Goal: Information Seeking & Learning: Learn about a topic

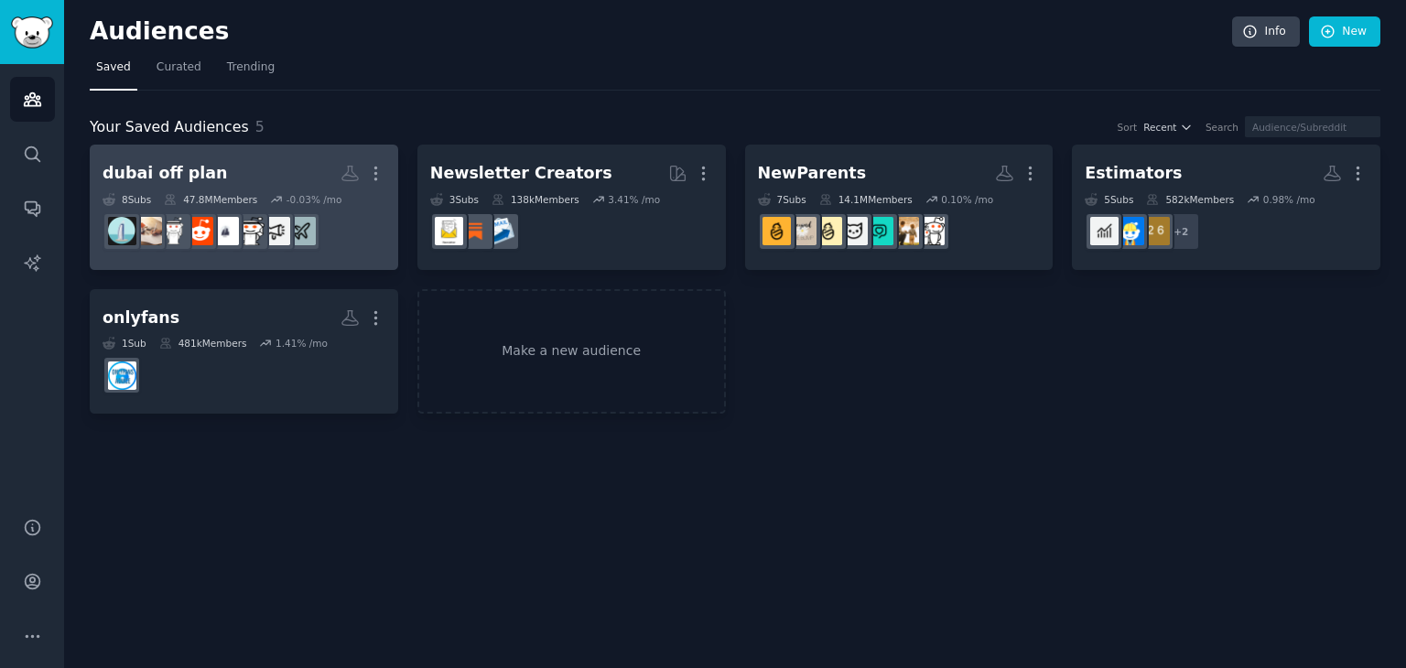
click at [353, 213] on dd at bounding box center [244, 231] width 283 height 51
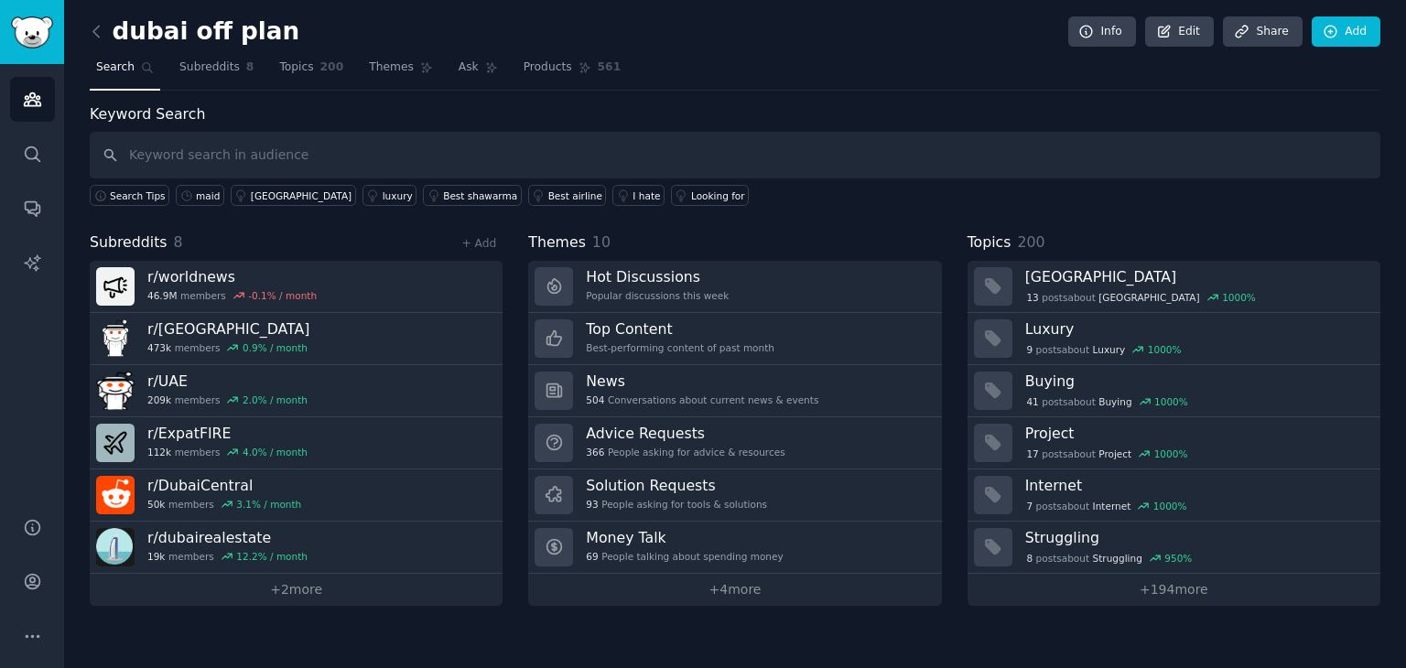
click at [380, 157] on input "text" at bounding box center [735, 155] width 1291 height 47
type input "seo"
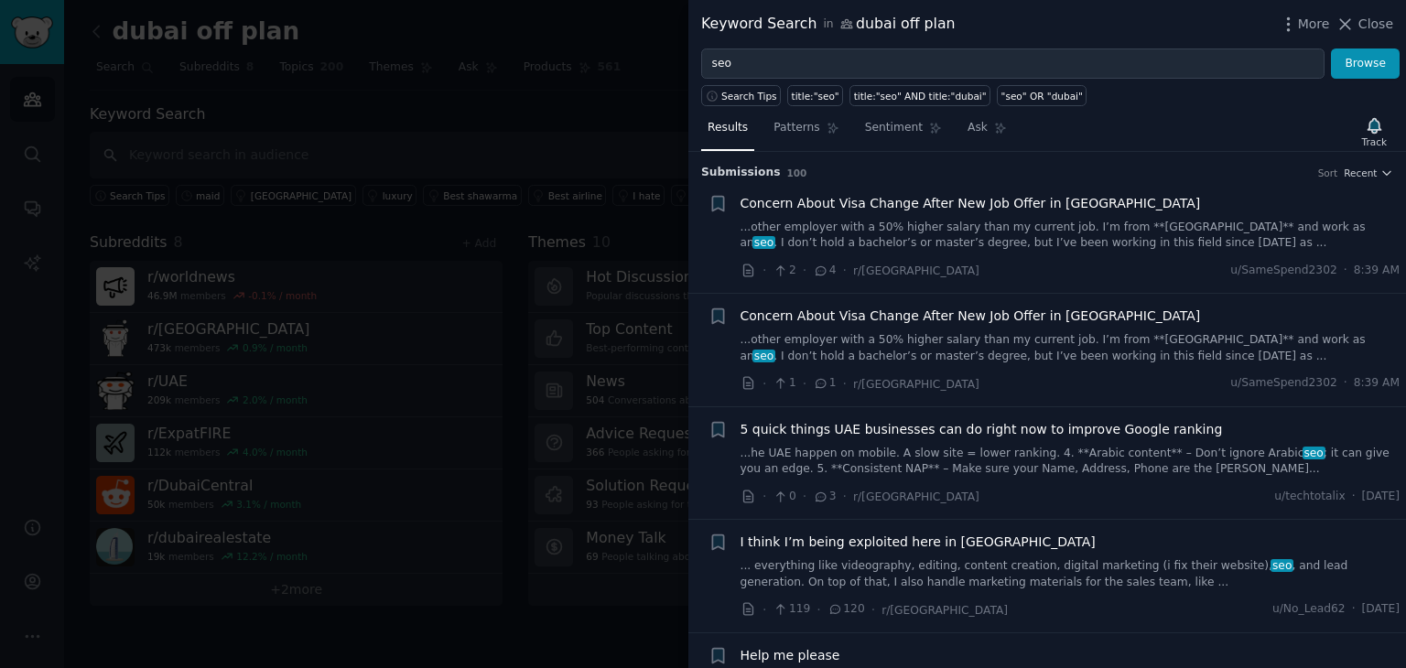
click at [925, 461] on link "...he UAE happen on mobile. A slow site = lower ranking. 4. **Arabic content** …" at bounding box center [1071, 462] width 660 height 32
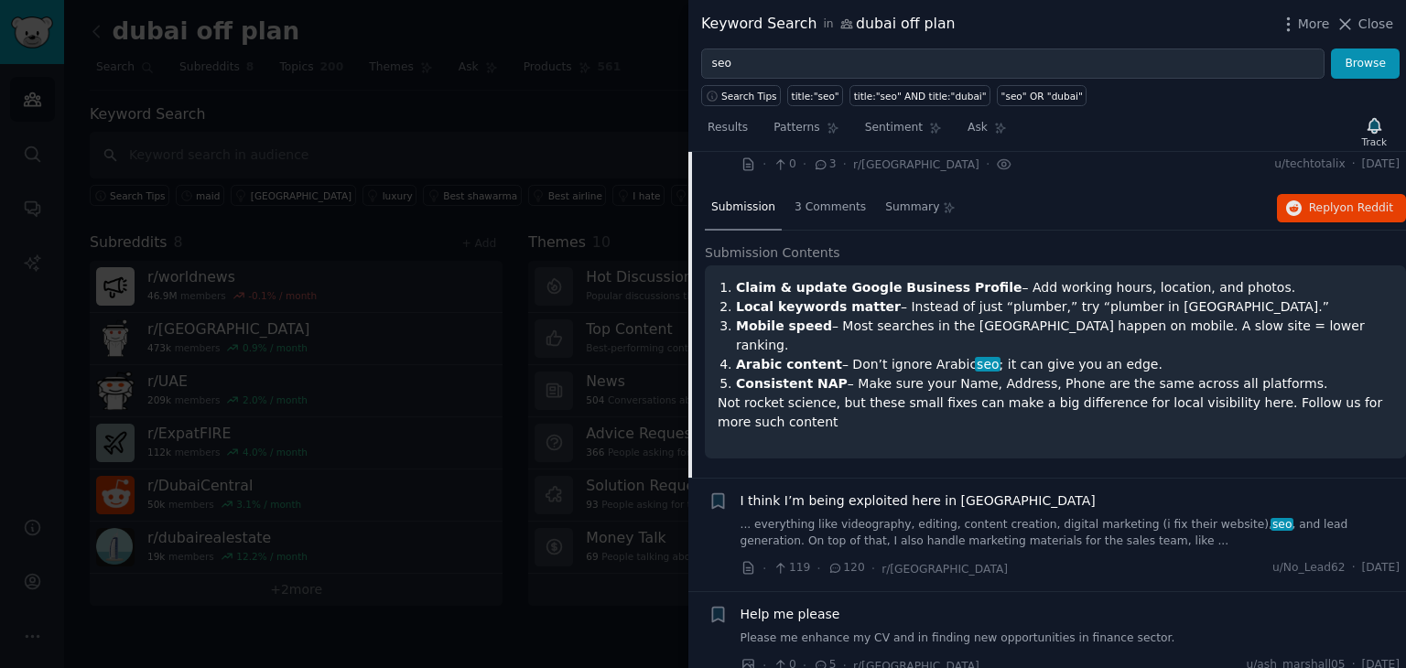
scroll to position [333, 0]
click at [1029, 521] on link "... everything like videography, editing, content creation, digital marketing (…" at bounding box center [1071, 532] width 660 height 32
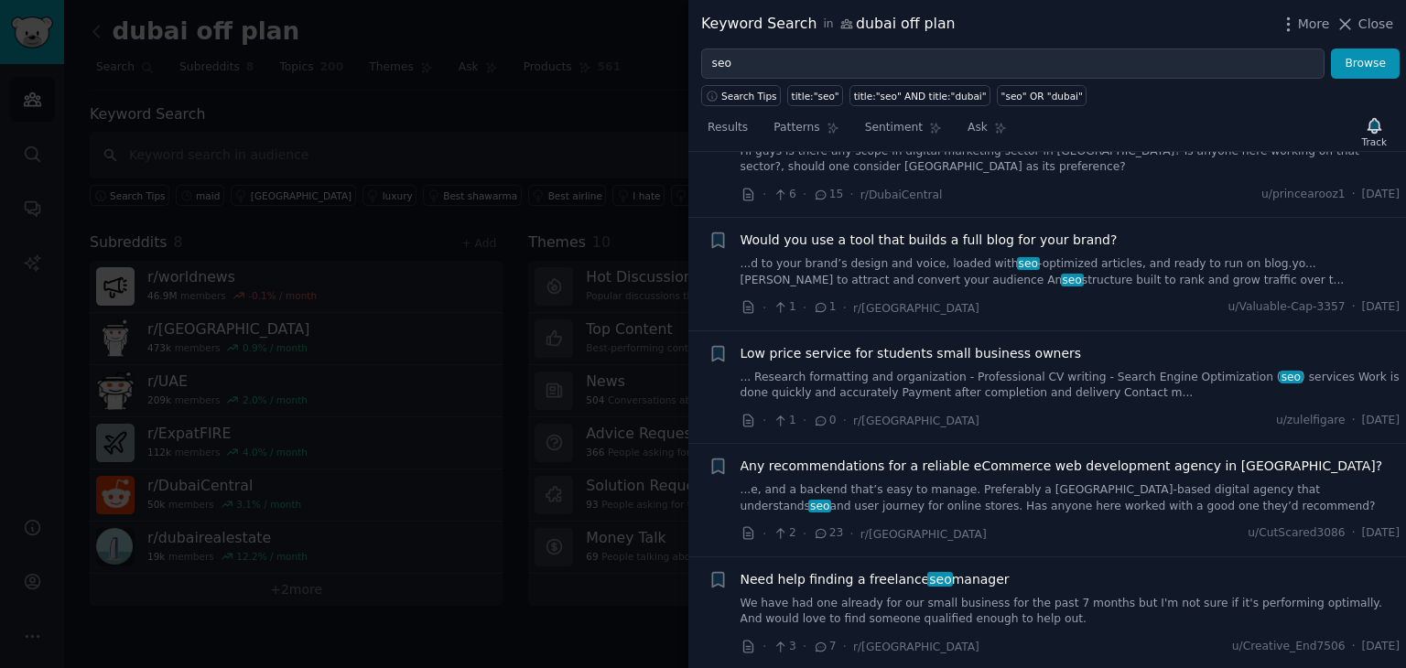
scroll to position [1422, 0]
click at [1382, 25] on span "Close" at bounding box center [1376, 24] width 35 height 19
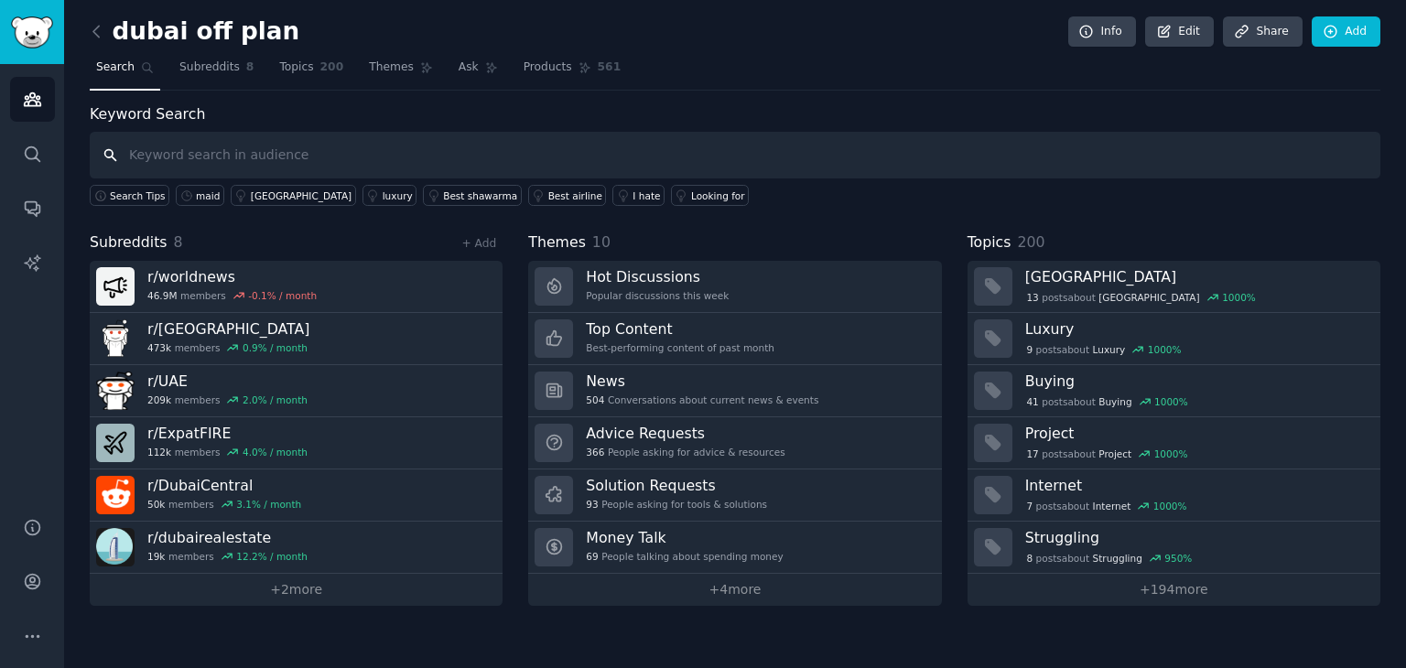
click at [695, 151] on input "text" at bounding box center [735, 155] width 1291 height 47
type input "main realty"
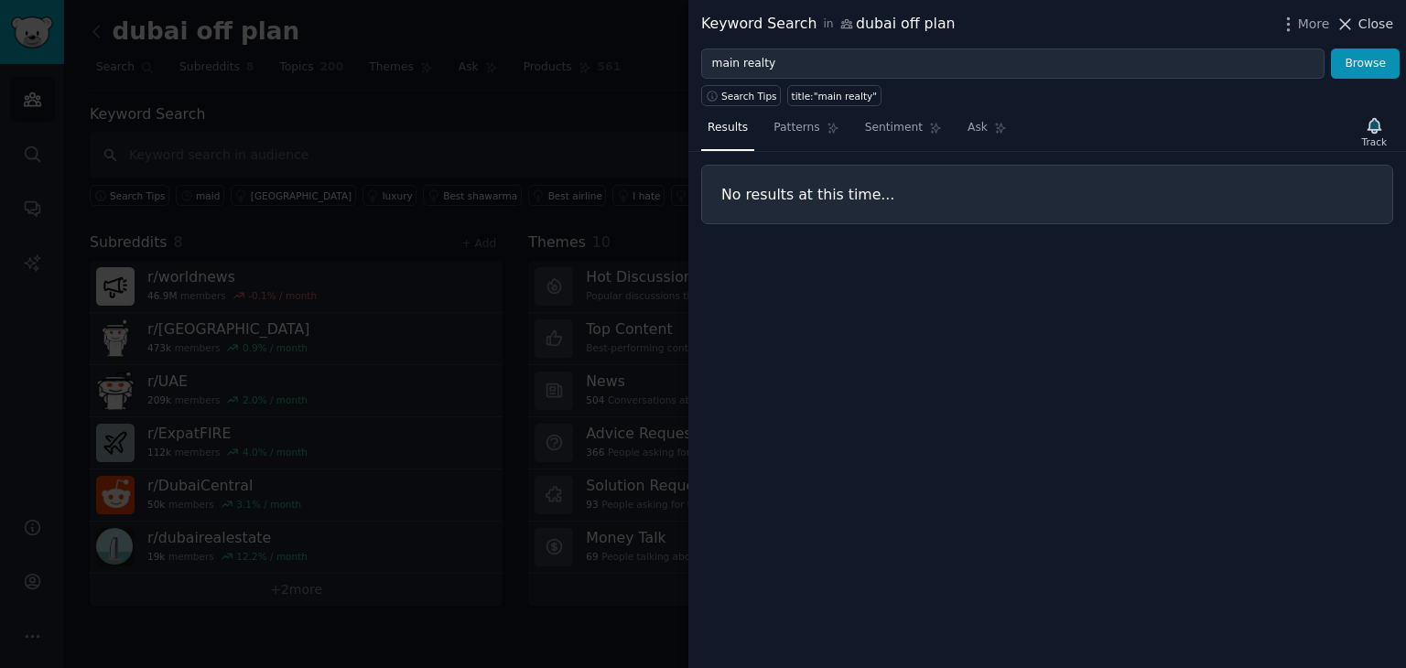
click at [1380, 28] on span "Close" at bounding box center [1376, 24] width 35 height 19
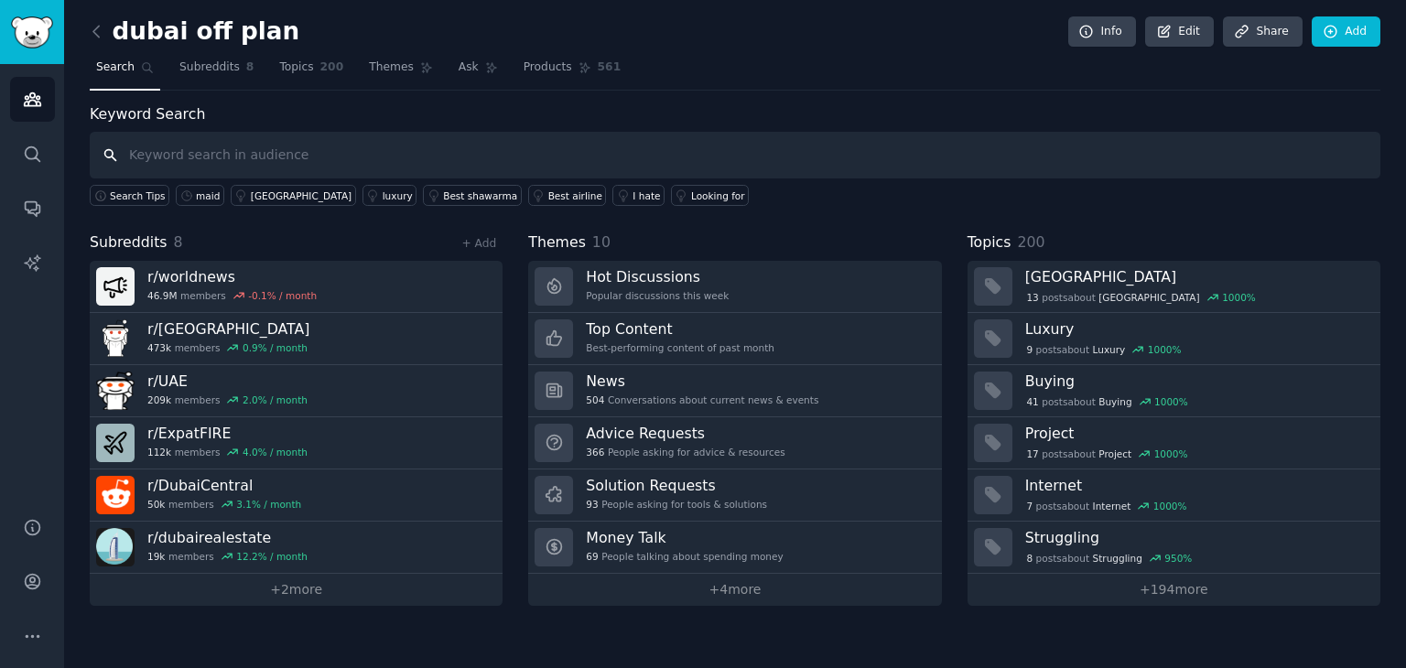
click at [465, 155] on input "text" at bounding box center [735, 155] width 1291 height 47
type input "botique"
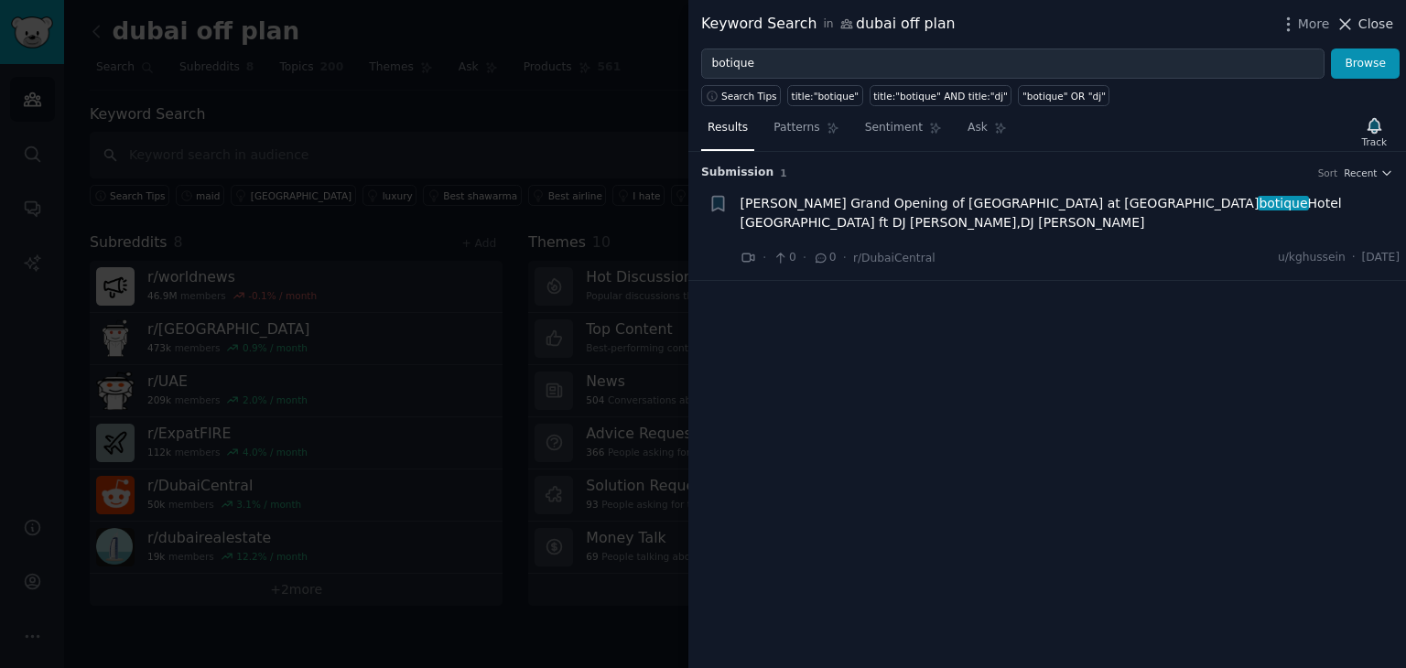
click at [1366, 23] on span "Close" at bounding box center [1376, 24] width 35 height 19
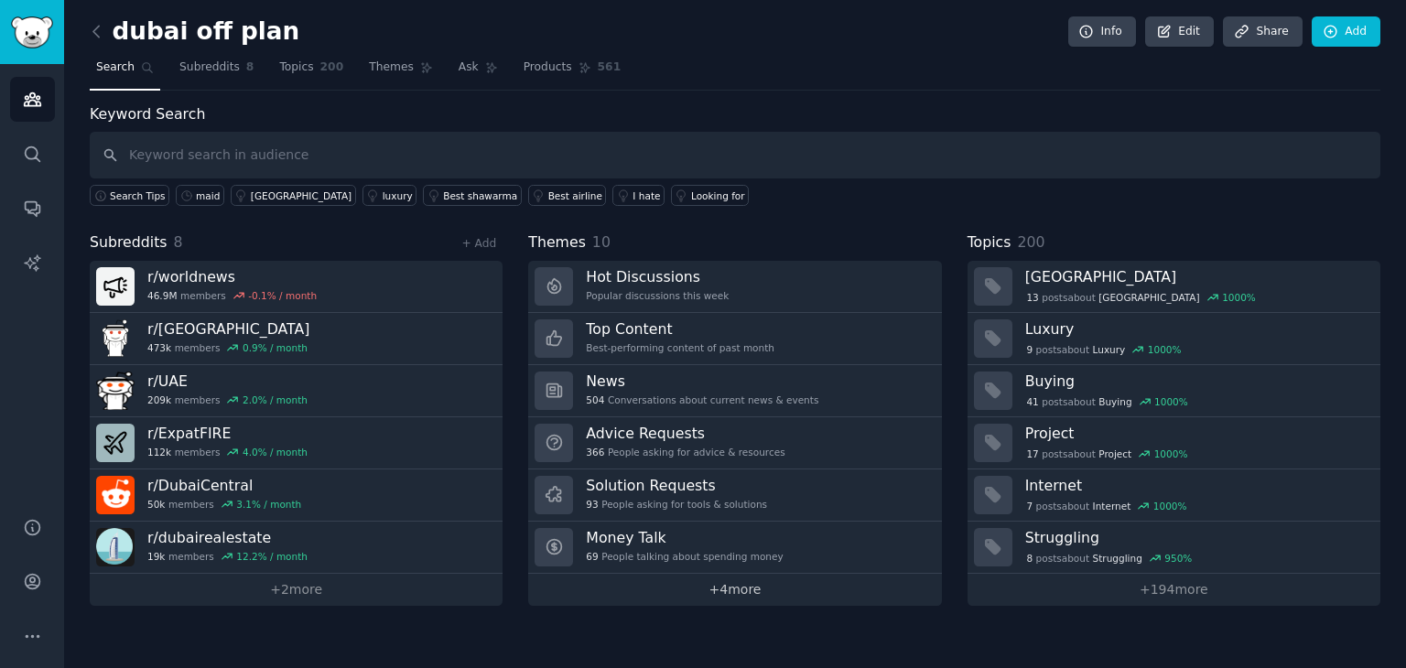
click at [755, 591] on link "+ 4 more" at bounding box center [734, 590] width 413 height 32
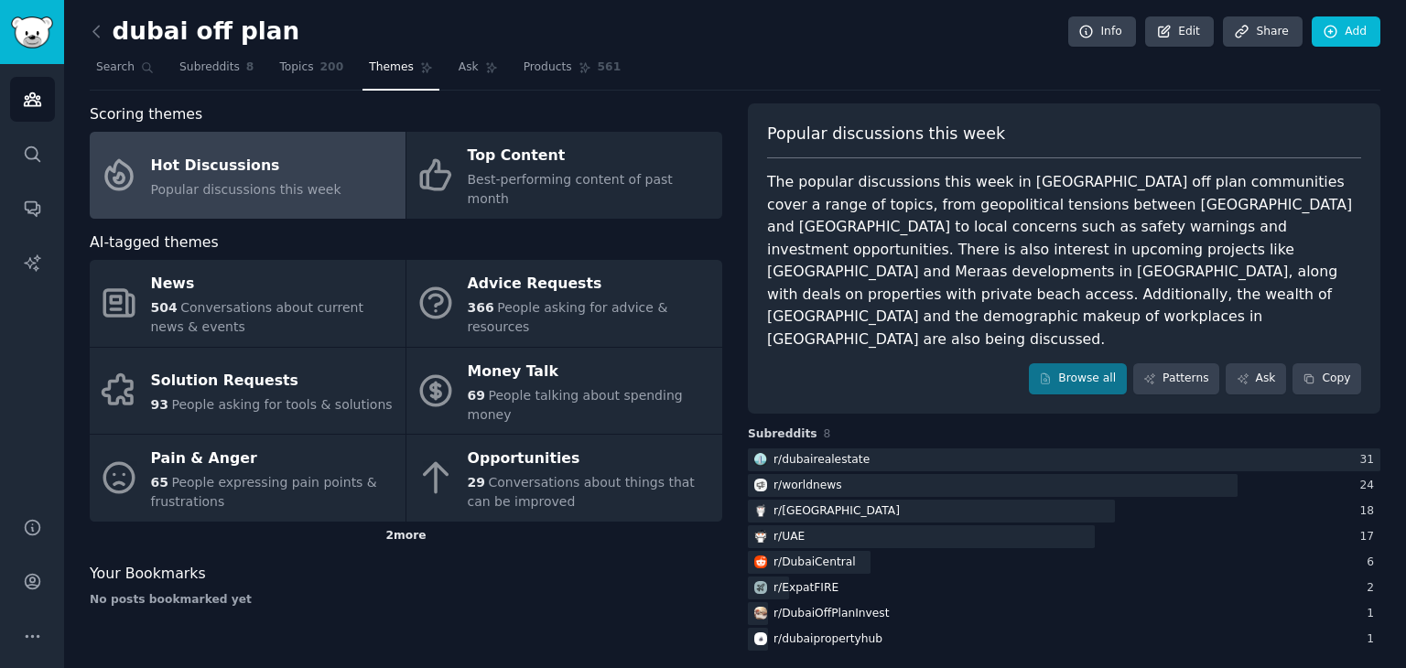
click at [404, 522] on div "2 more" at bounding box center [406, 536] width 633 height 29
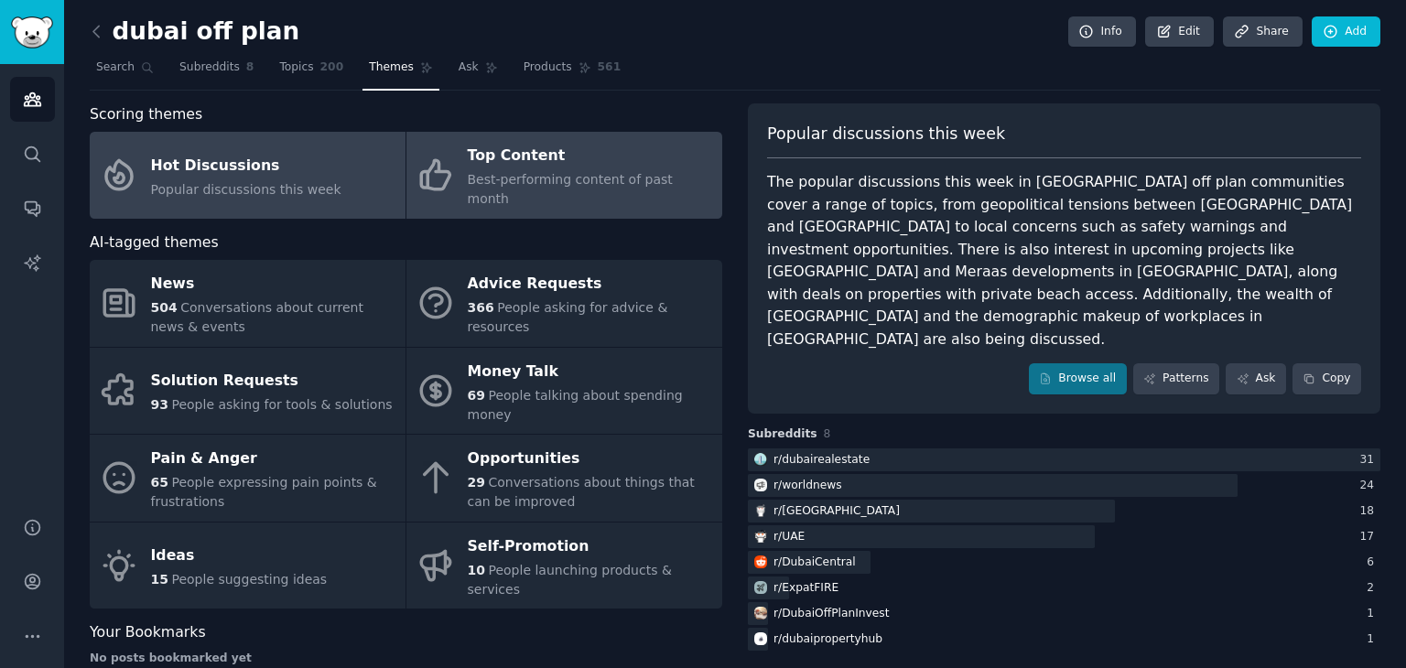
click at [579, 147] on div "Top Content" at bounding box center [590, 156] width 245 height 29
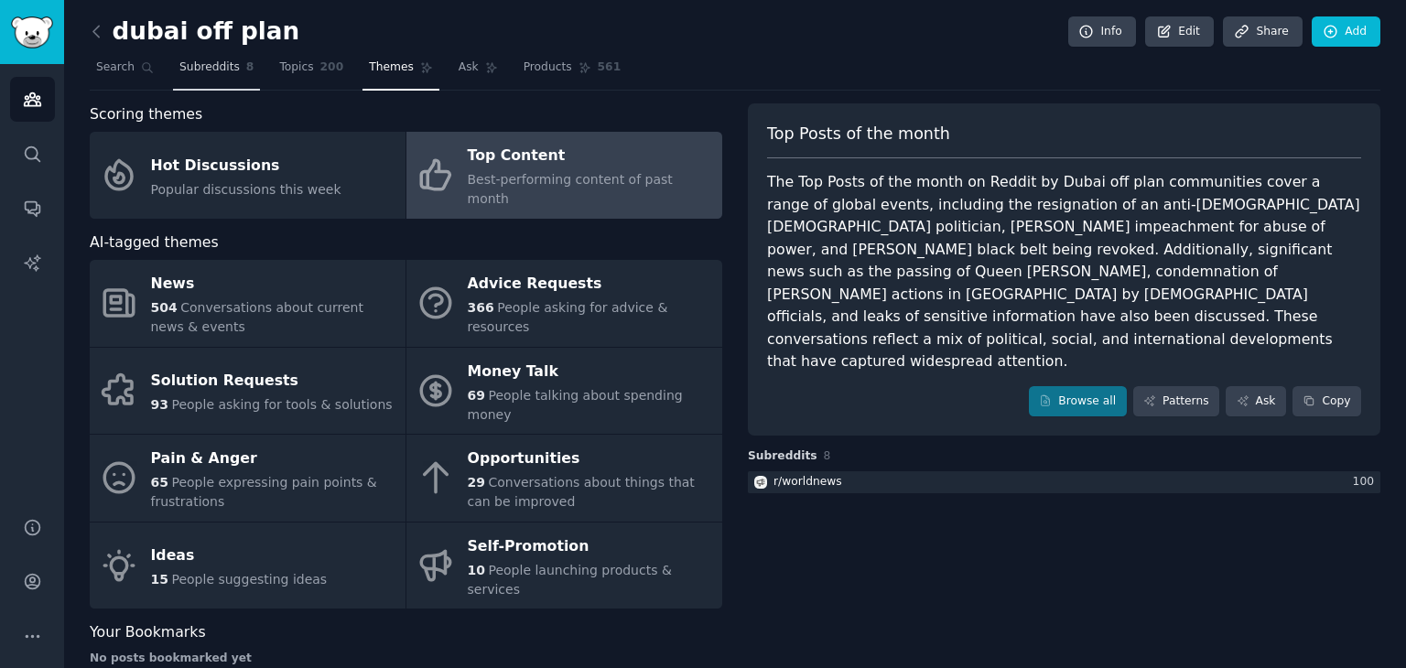
click at [212, 64] on span "Subreddits" at bounding box center [209, 68] width 60 height 16
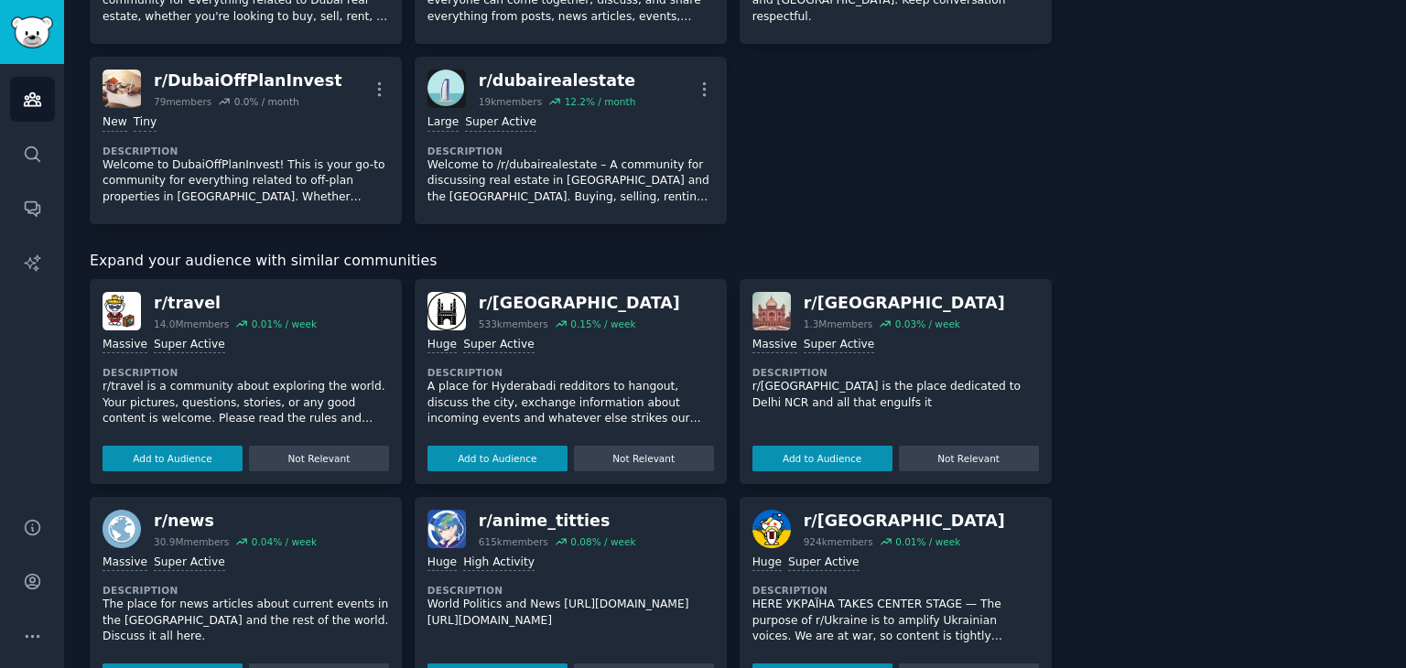
scroll to position [461, 0]
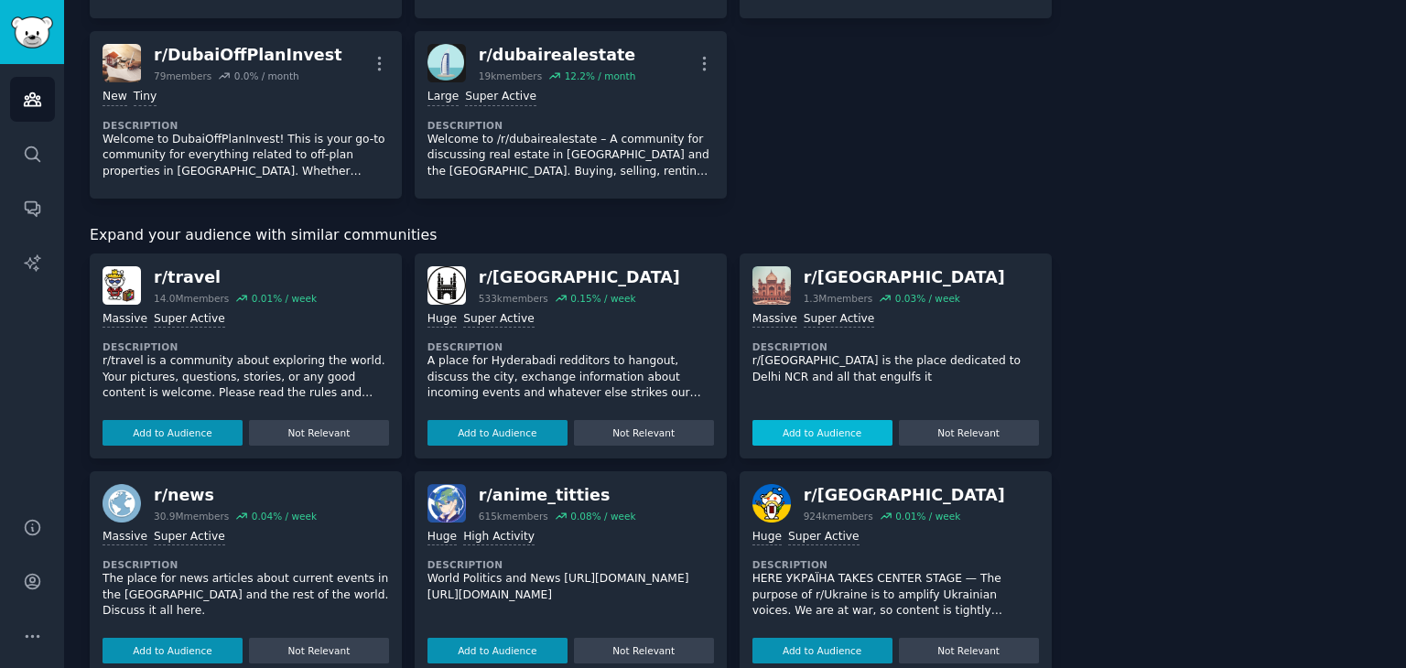
click at [809, 436] on button "Add to Audience" at bounding box center [823, 433] width 140 height 26
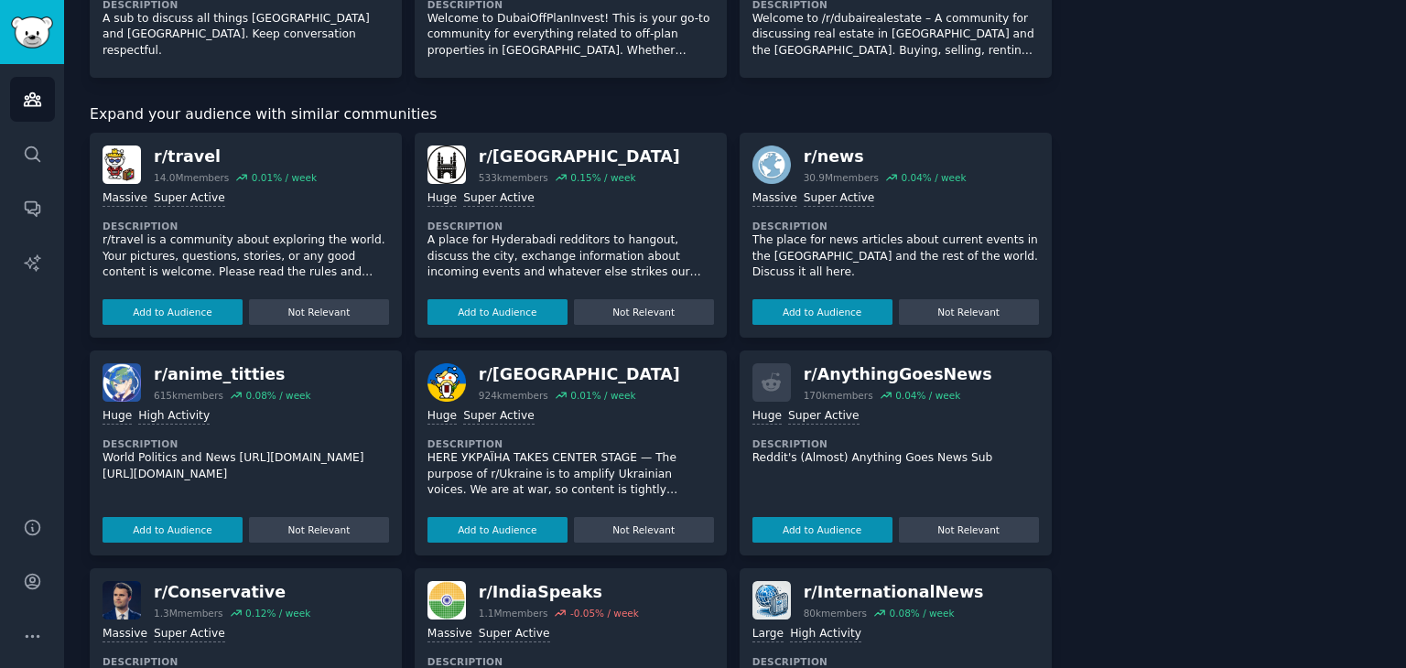
scroll to position [582, 0]
click at [529, 534] on button "Add to Audience" at bounding box center [498, 530] width 140 height 26
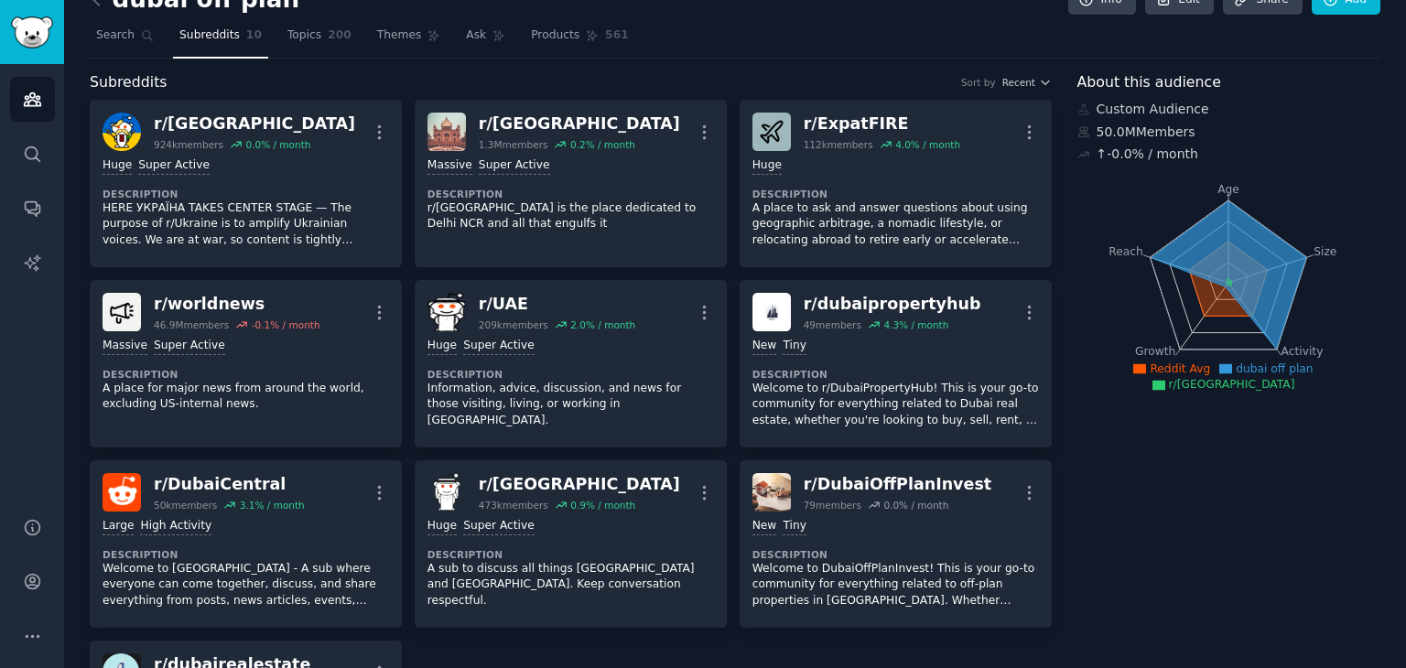
scroll to position [0, 0]
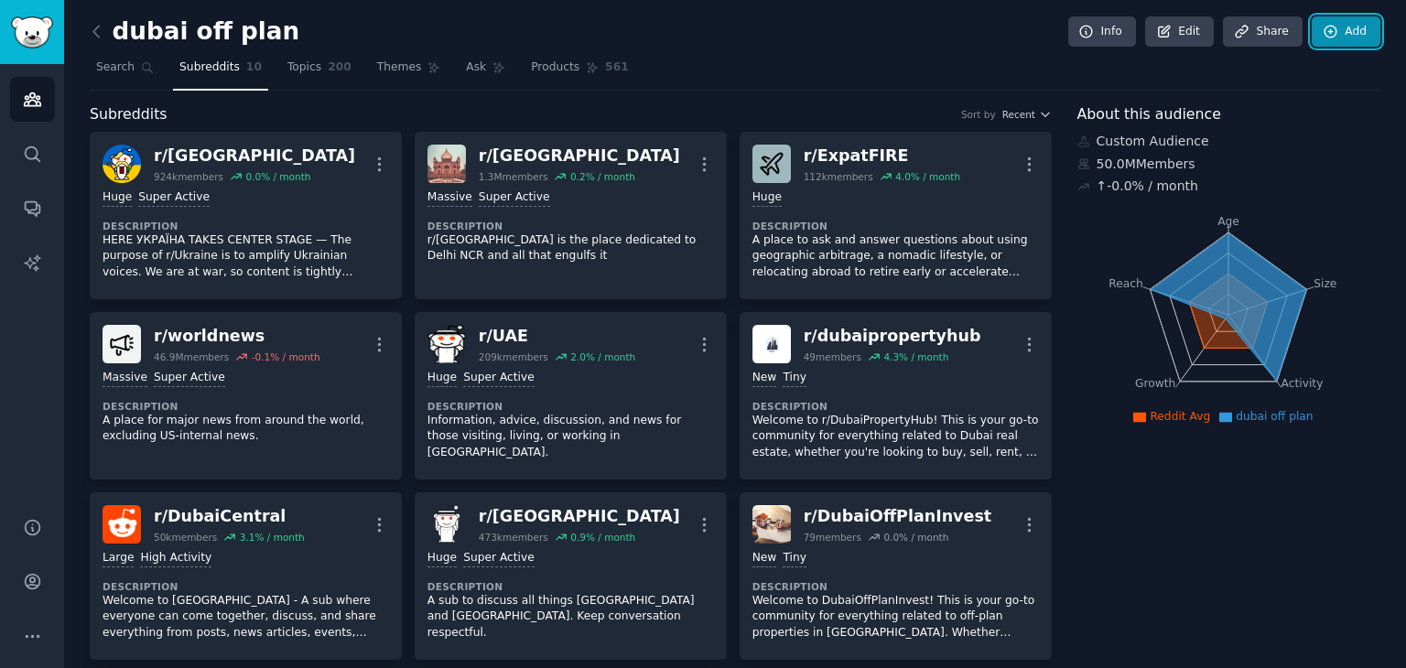
click at [1332, 29] on icon at bounding box center [1331, 32] width 16 height 16
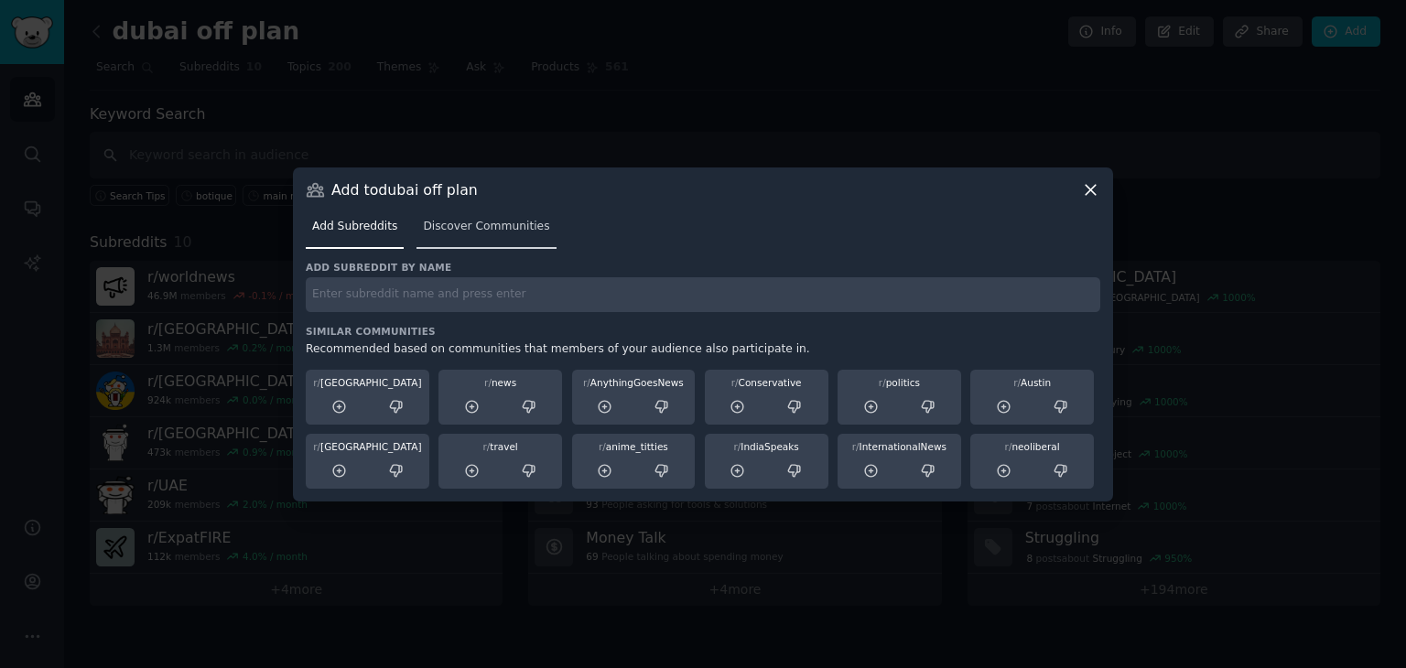
click at [492, 233] on span "Discover Communities" at bounding box center [486, 227] width 126 height 16
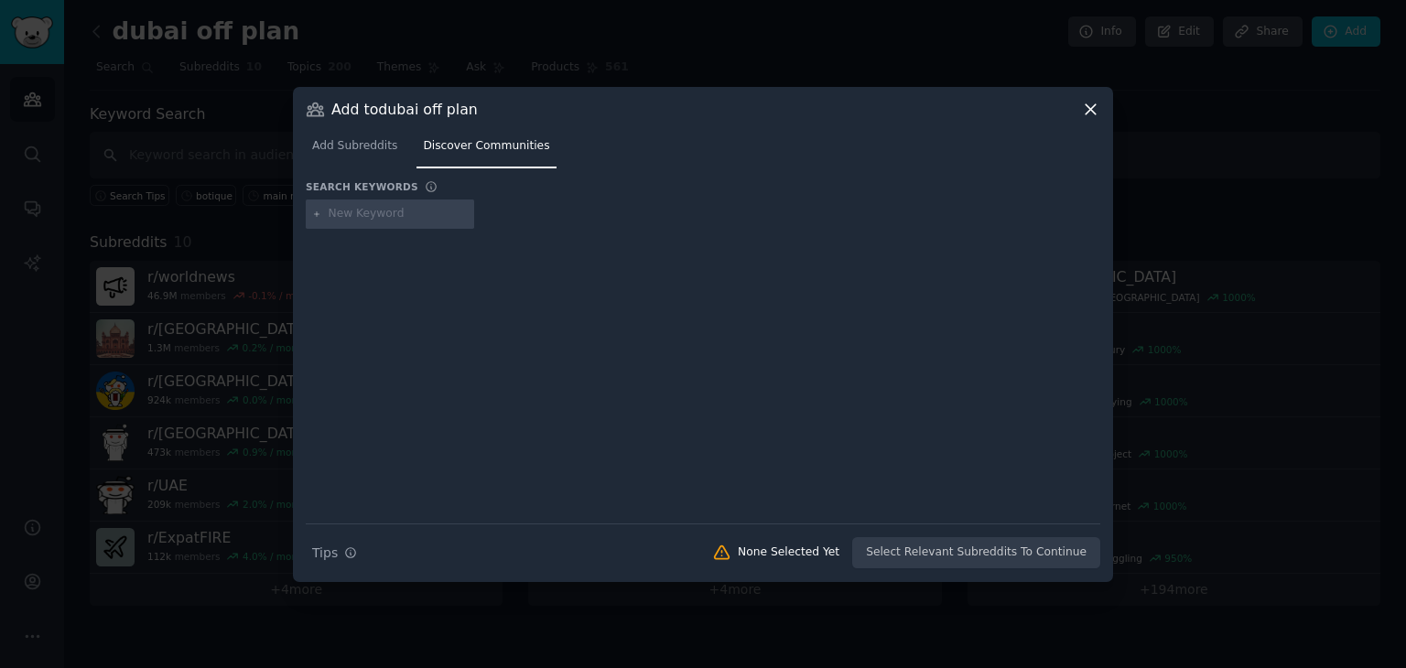
type input "i"
type input "dubai investment"
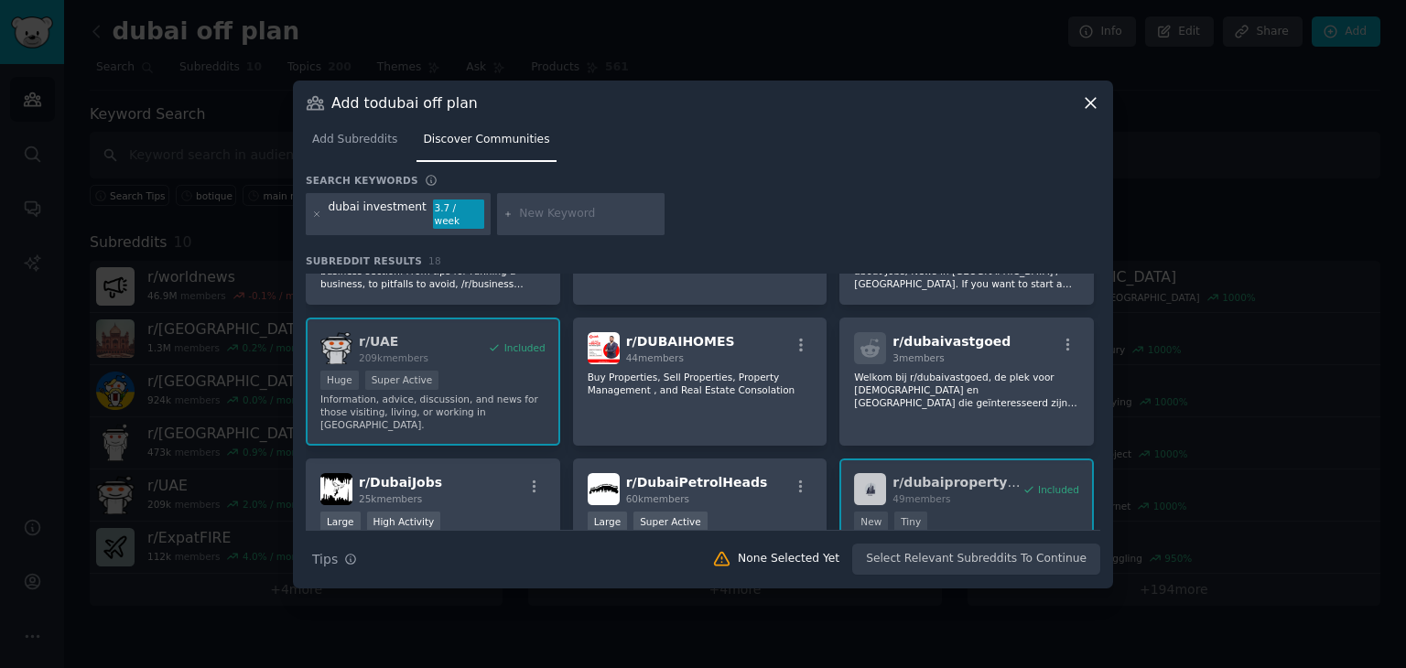
scroll to position [523, 0]
type input "off plan"
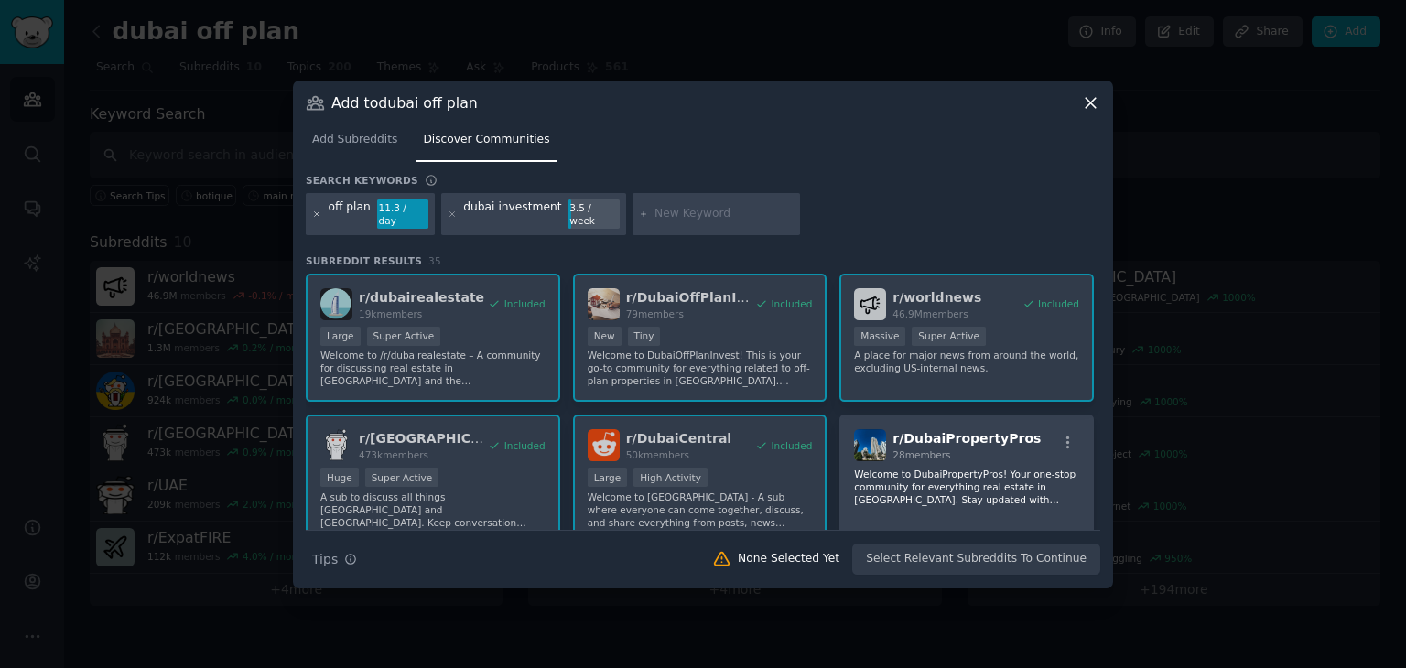
click at [317, 210] on icon at bounding box center [317, 215] width 10 height 10
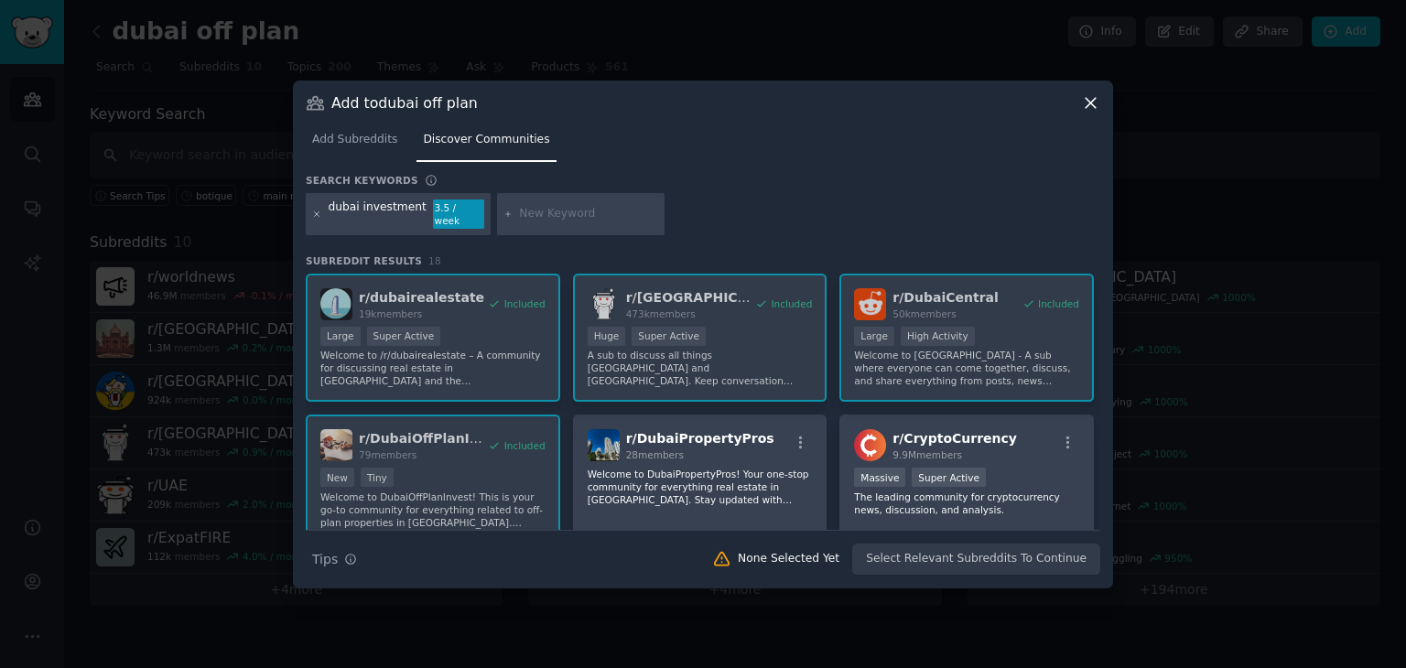
click at [315, 212] on icon at bounding box center [317, 213] width 5 height 5
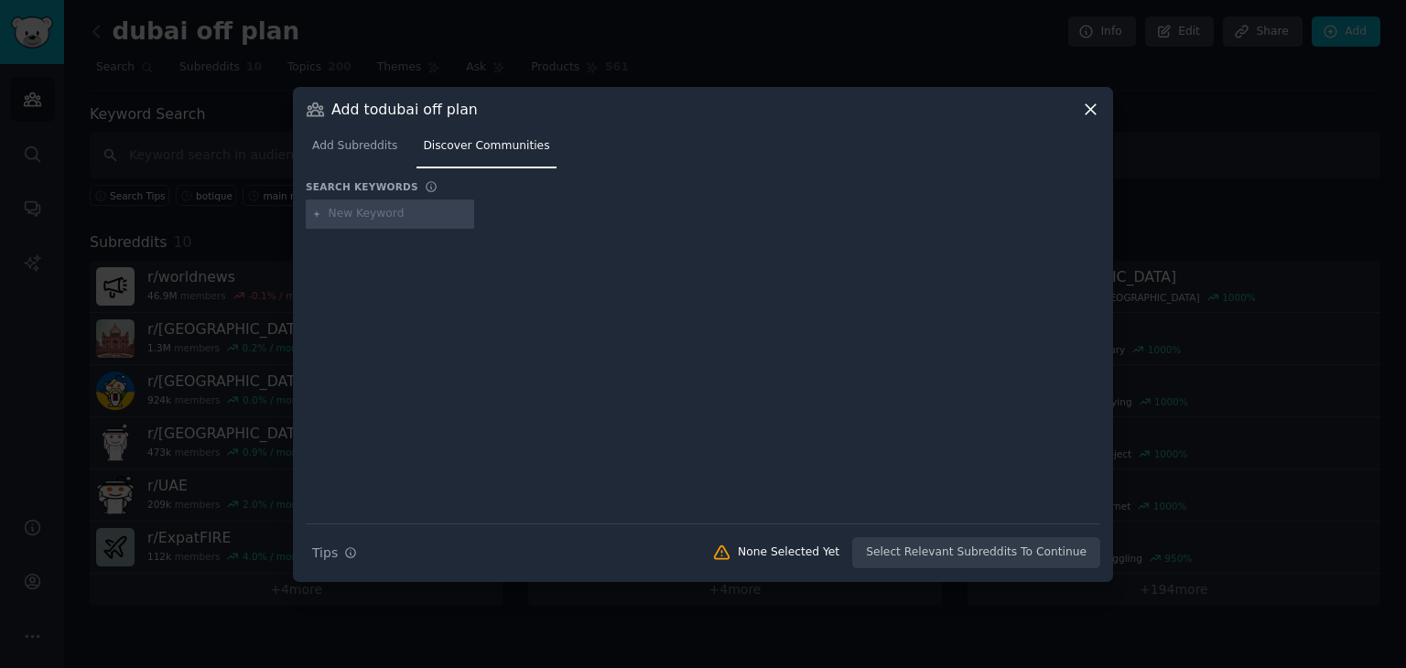
click at [358, 218] on input "text" at bounding box center [398, 214] width 139 height 16
type input "off plan"
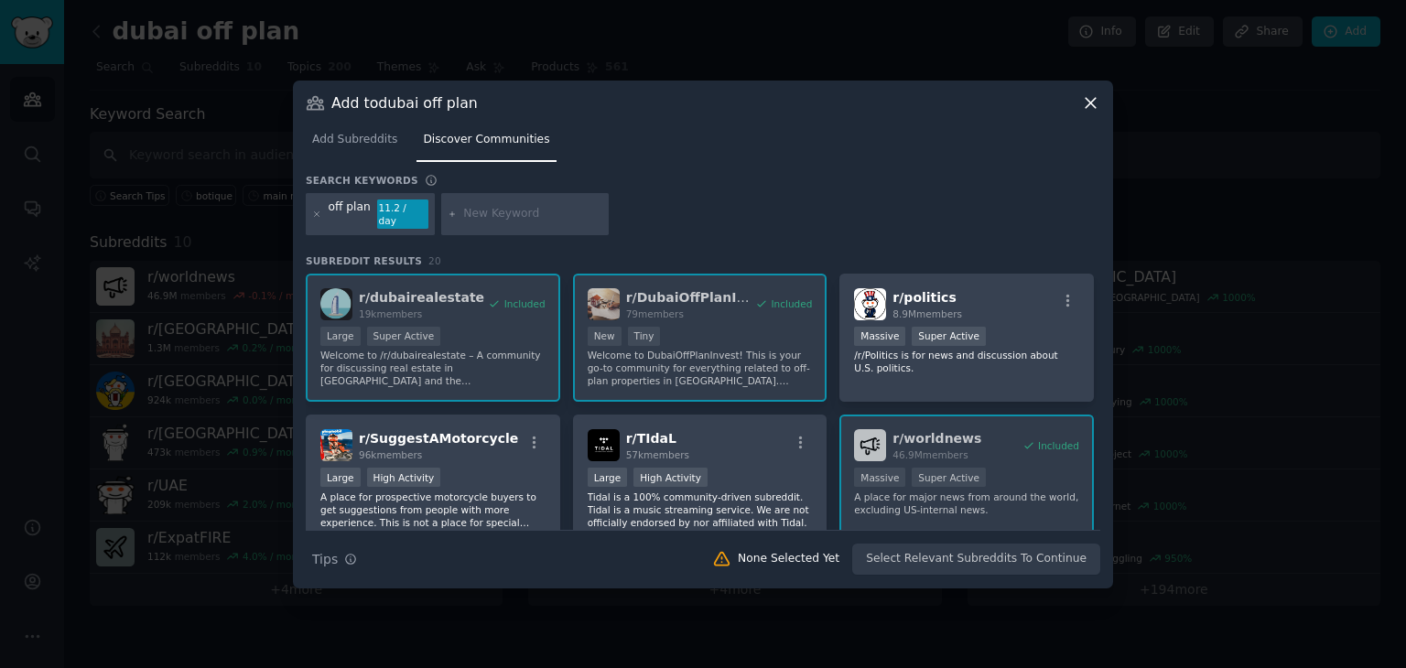
click at [329, 212] on div "off plan" at bounding box center [350, 214] width 42 height 29
click at [317, 211] on icon at bounding box center [317, 215] width 10 height 10
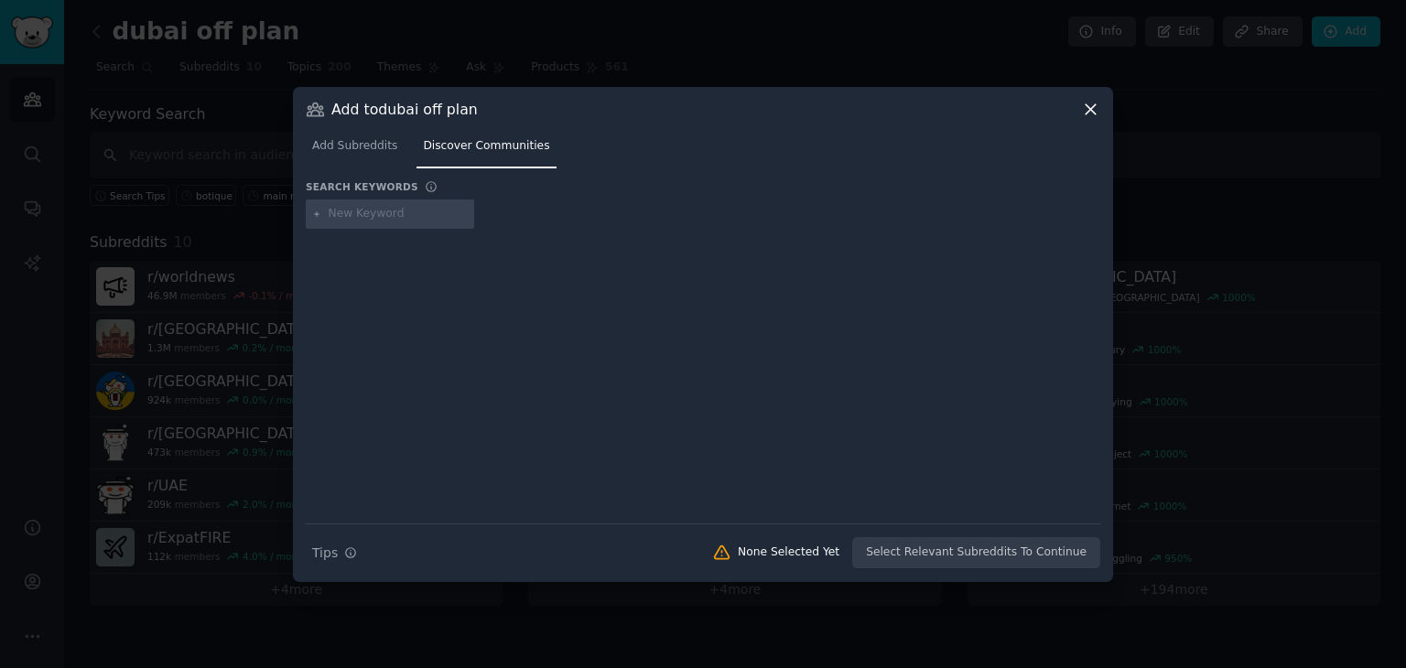
click at [358, 220] on input "text" at bounding box center [398, 214] width 139 height 16
type input "dubai off-plan"
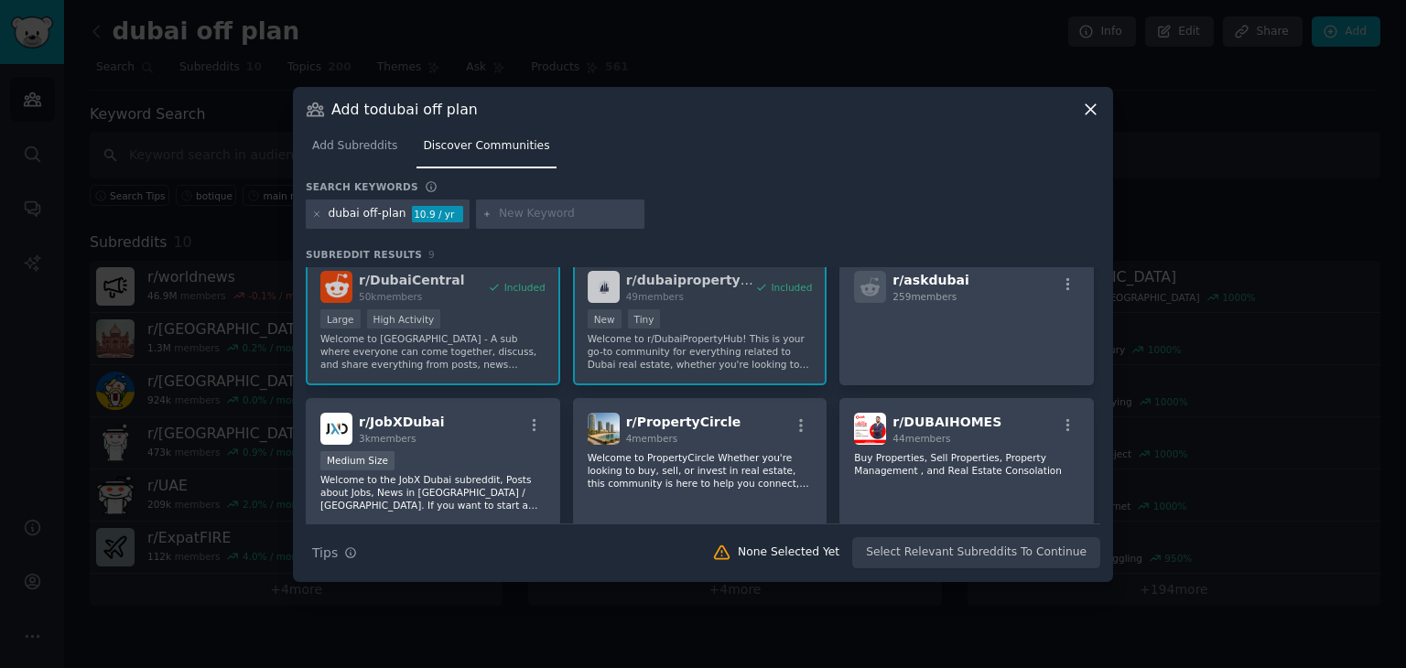
scroll to position [216, 0]
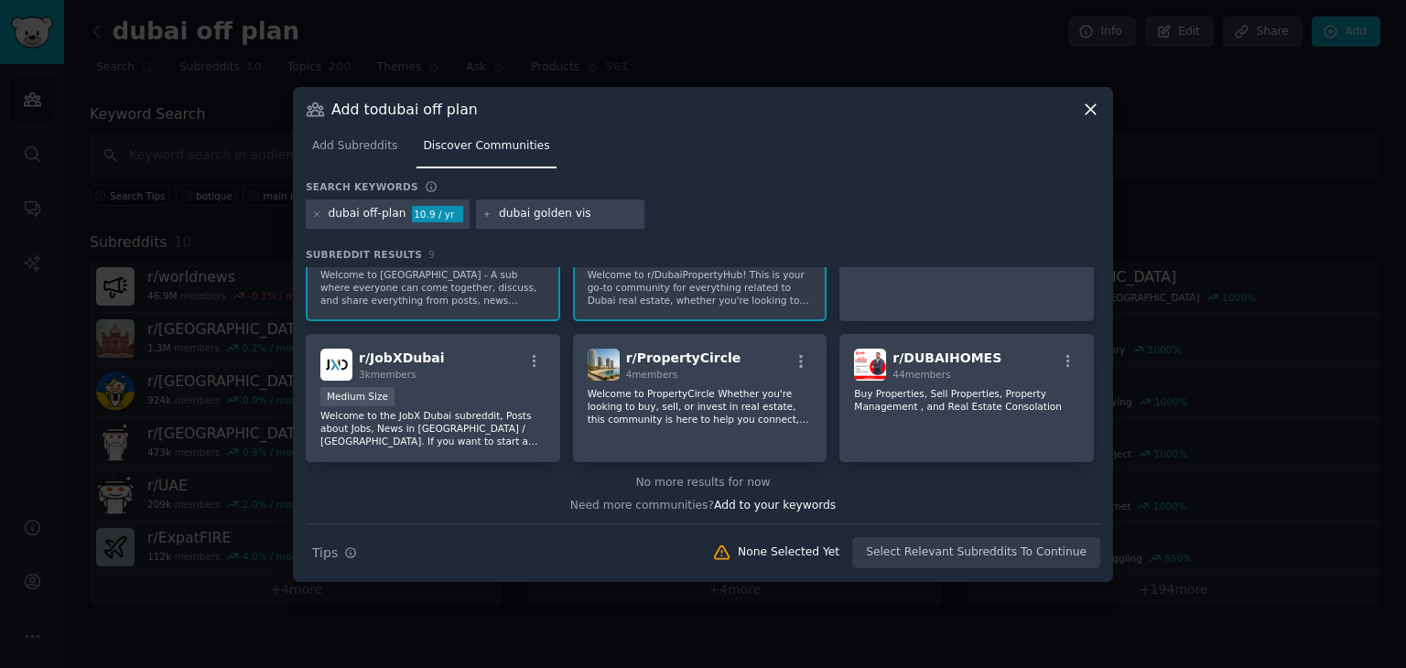
type input "dubai golden visa"
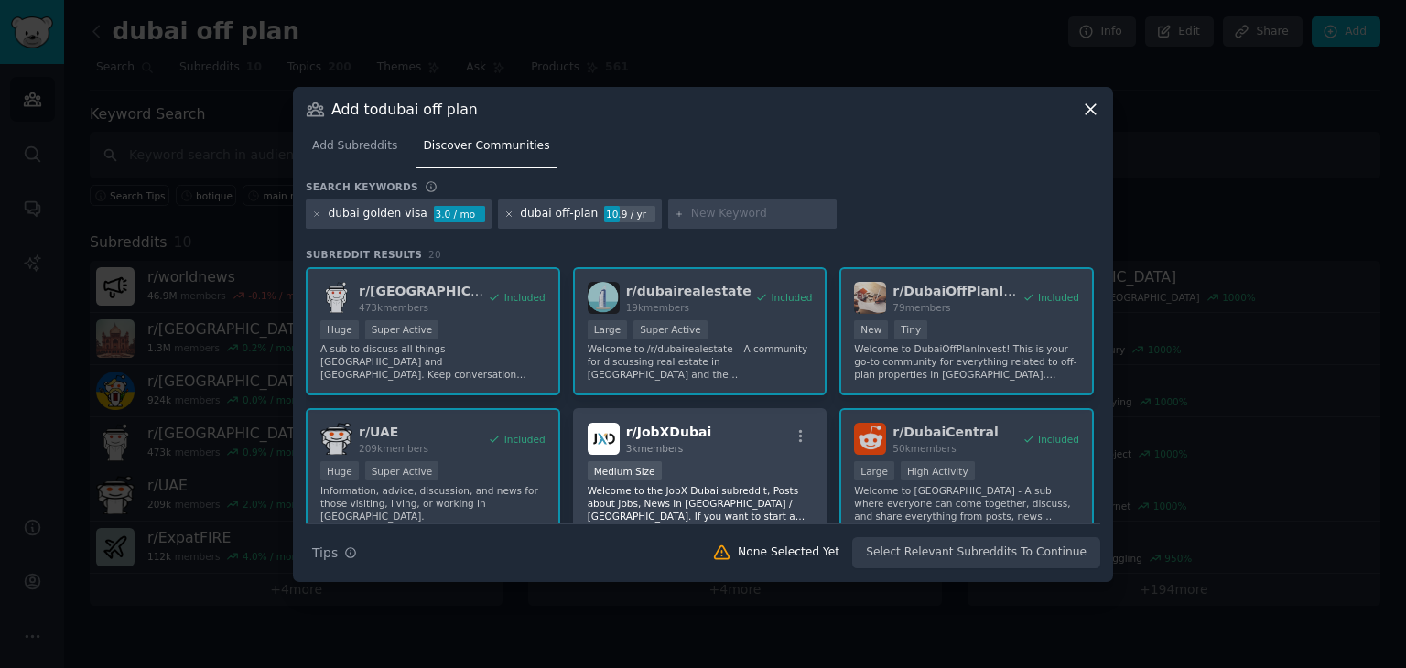
click at [504, 210] on icon at bounding box center [509, 215] width 10 height 10
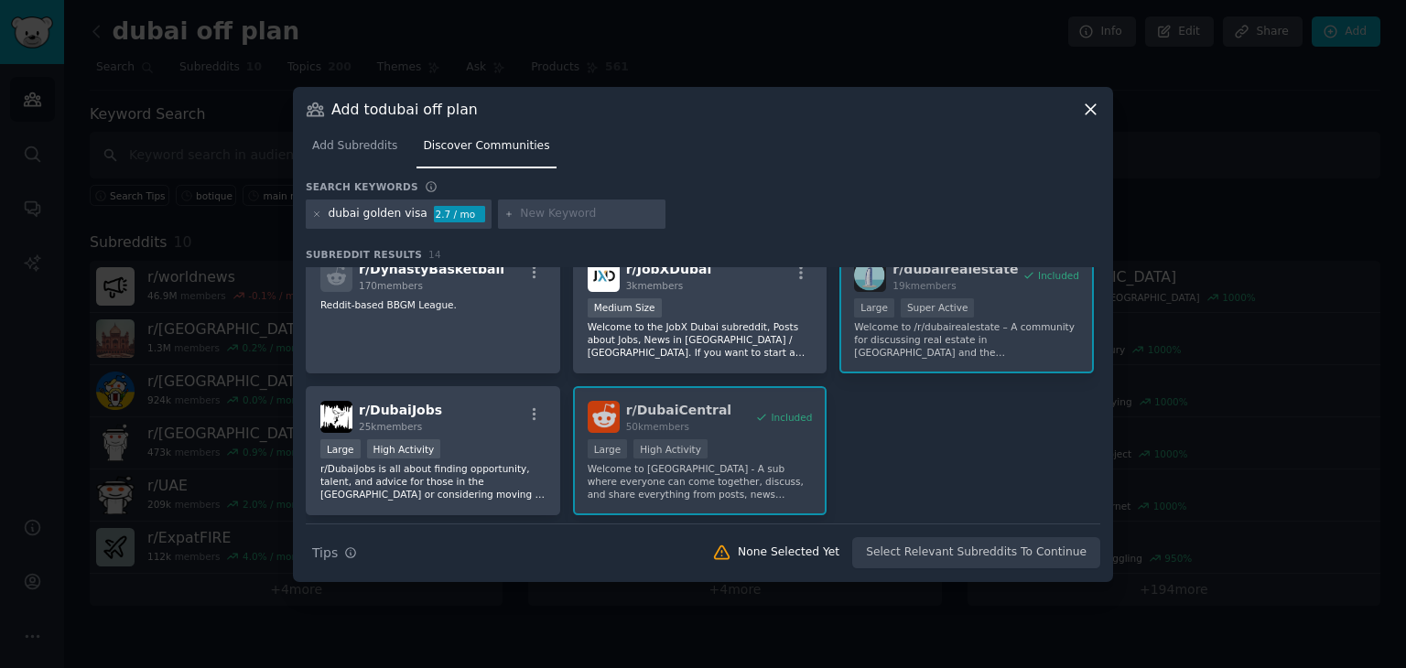
scroll to position [463, 0]
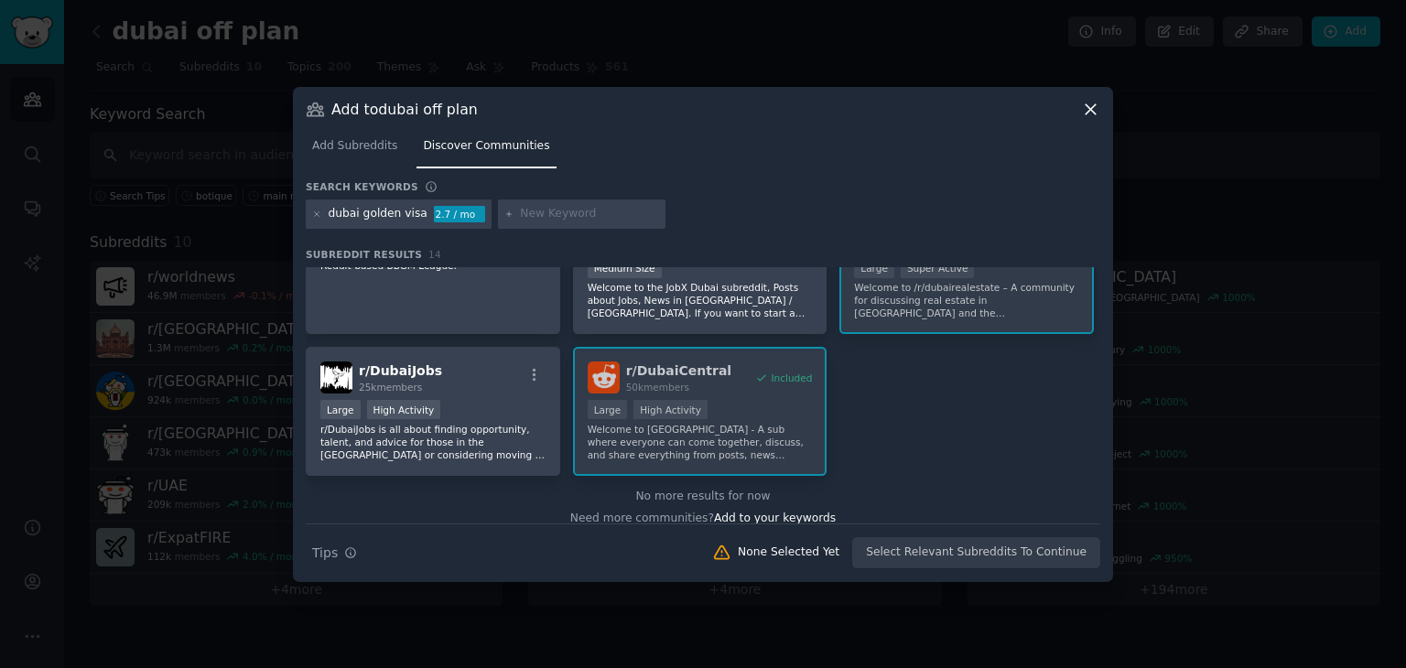
click at [520, 218] on input "text" at bounding box center [589, 214] width 139 height 16
type input "[GEOGRAPHIC_DATA]"
click at [317, 212] on icon at bounding box center [317, 215] width 10 height 10
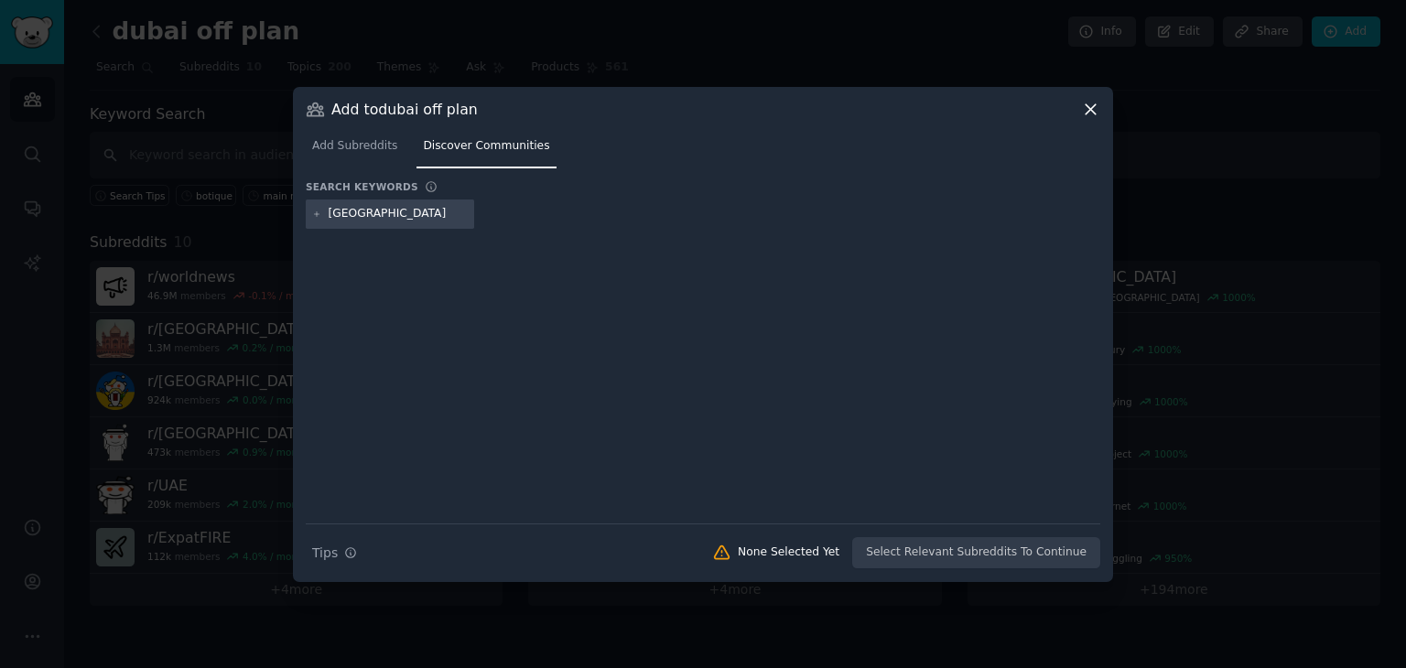
click at [374, 215] on input "[GEOGRAPHIC_DATA]" at bounding box center [398, 214] width 139 height 16
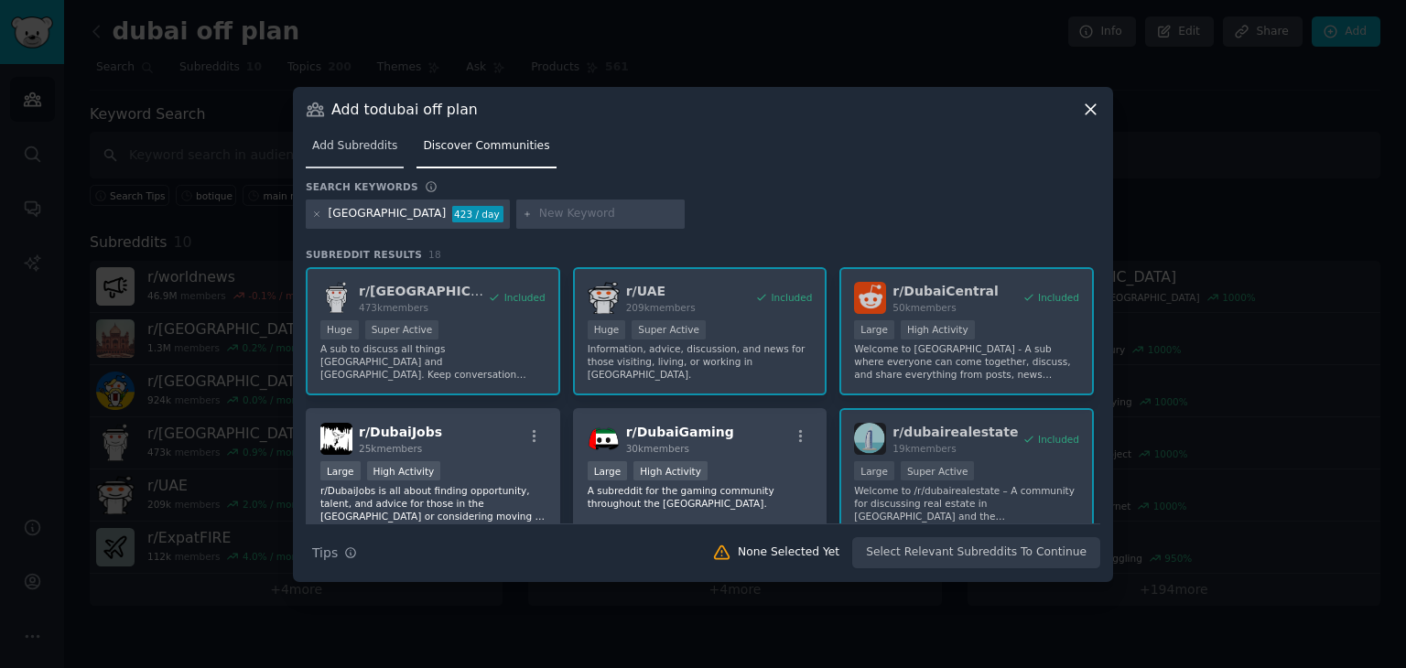
click at [352, 147] on span "Add Subreddits" at bounding box center [354, 146] width 85 height 16
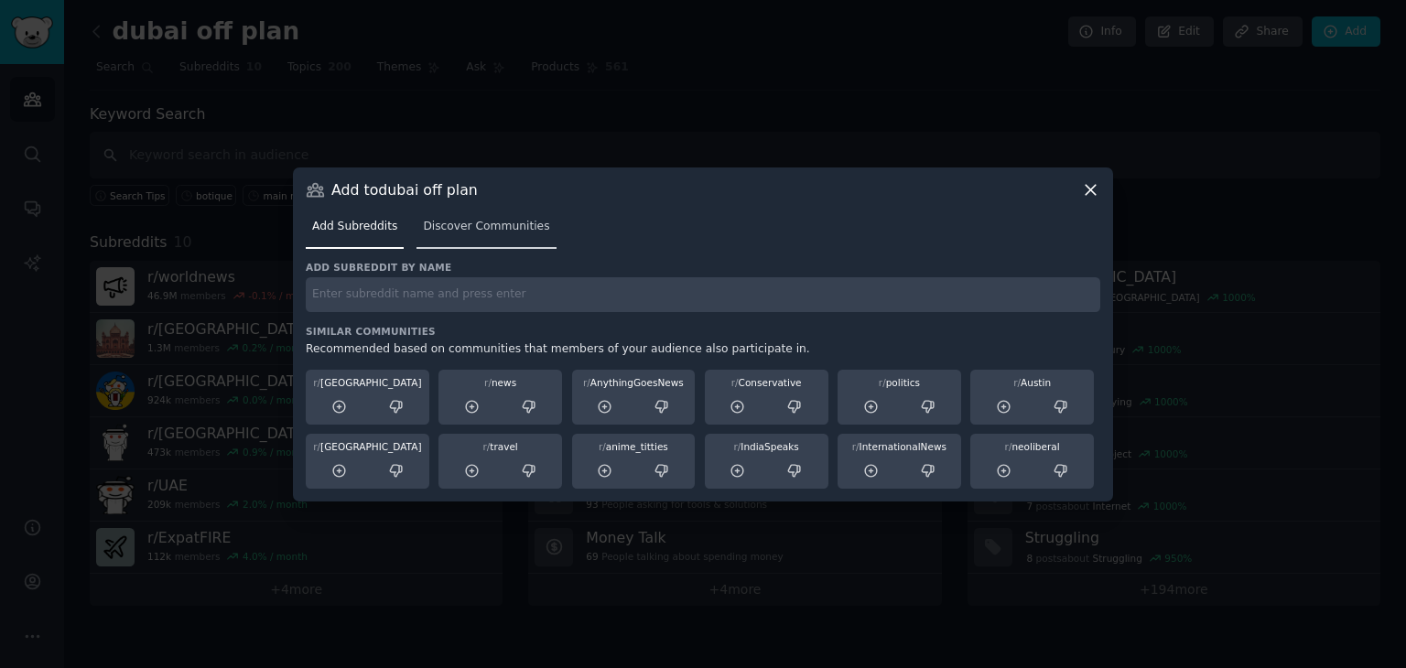
click at [465, 226] on span "Discover Communities" at bounding box center [486, 227] width 126 height 16
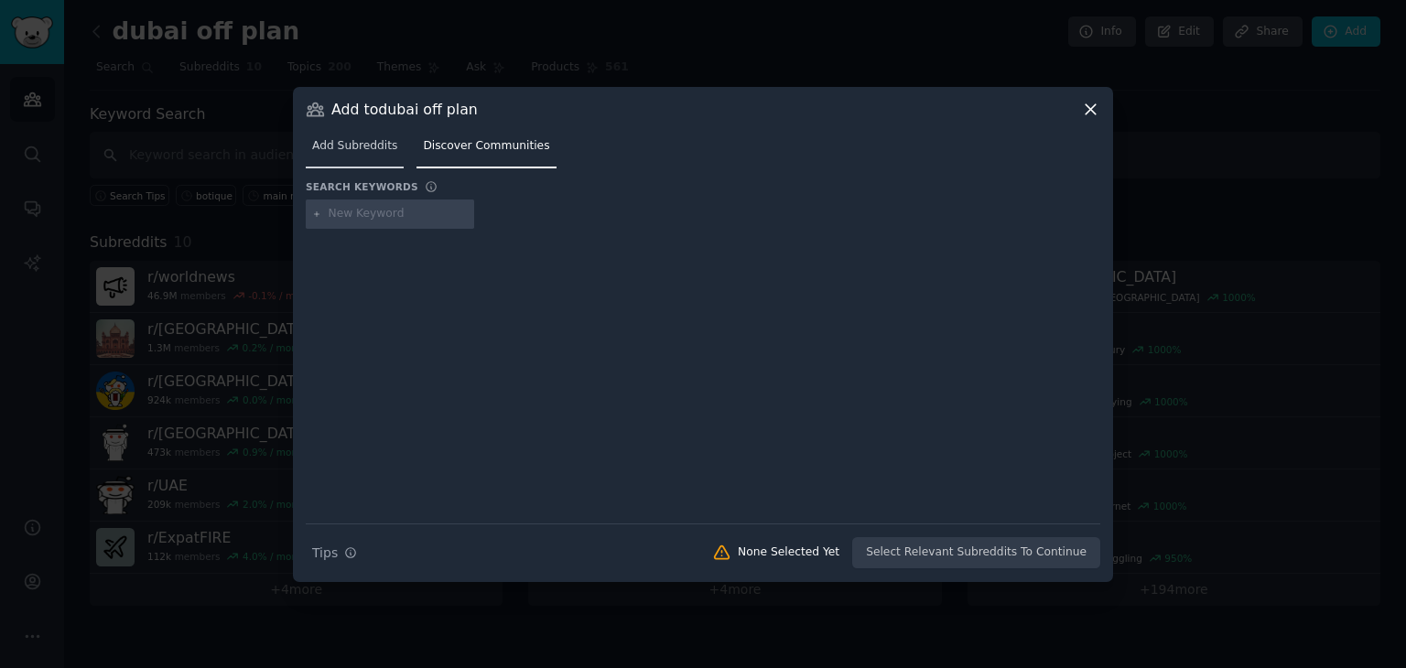
click at [370, 144] on span "Add Subreddits" at bounding box center [354, 146] width 85 height 16
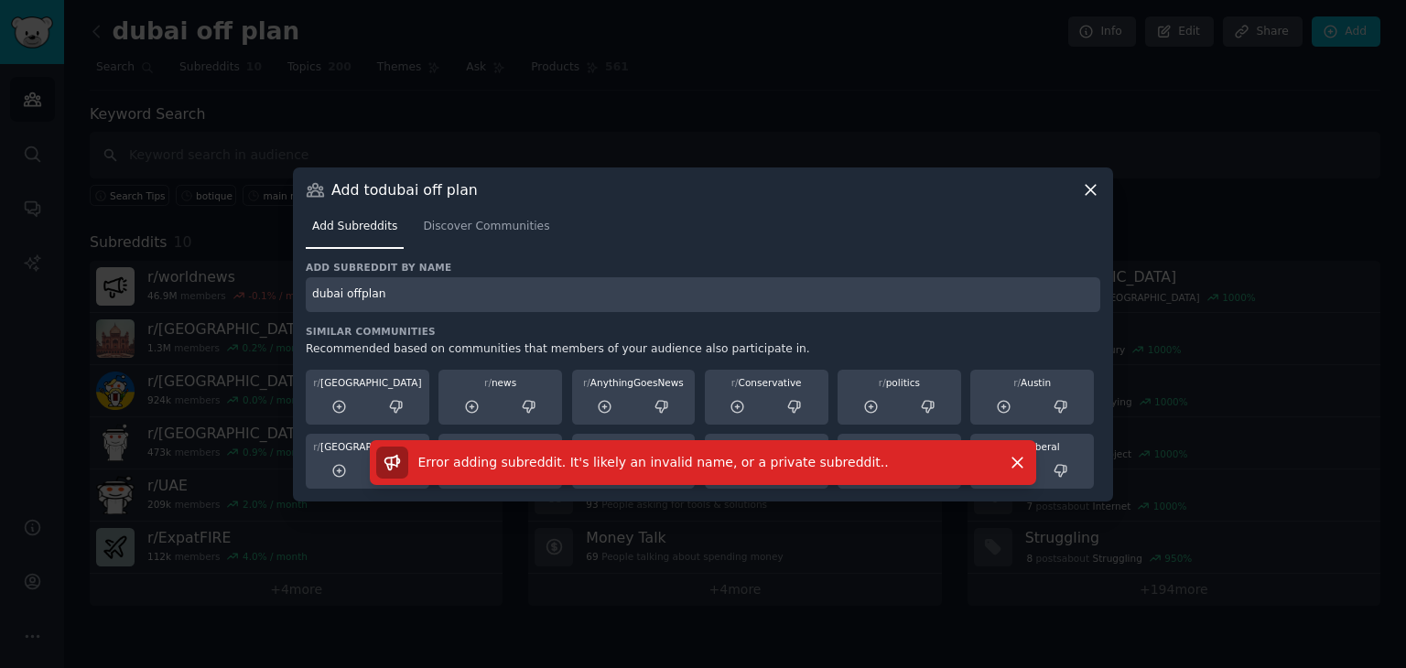
click at [423, 294] on input "dubai offplan" at bounding box center [703, 295] width 795 height 36
type input "[GEOGRAPHIC_DATA]"
click at [475, 224] on span "Discover Communities" at bounding box center [486, 227] width 126 height 16
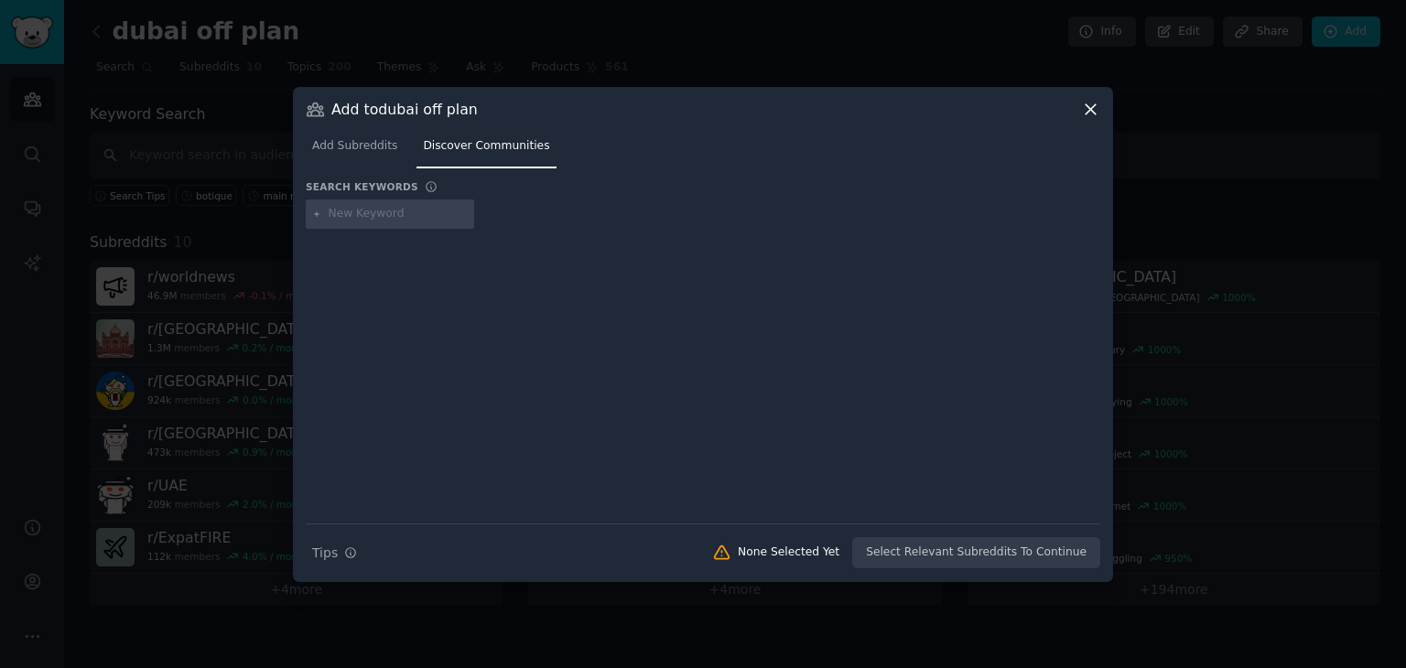
click at [1098, 111] on icon at bounding box center [1090, 109] width 19 height 19
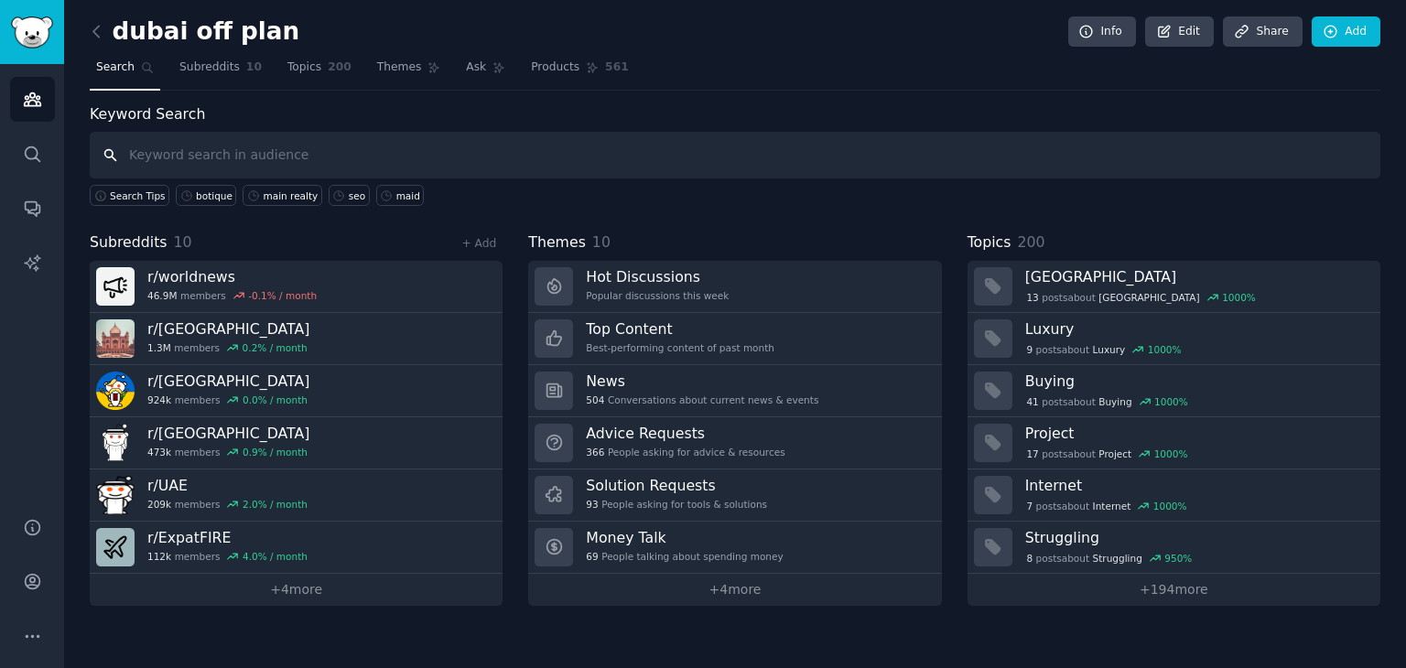
click at [571, 158] on input "text" at bounding box center [735, 155] width 1291 height 47
type input "o"
type input "dubai forecast"
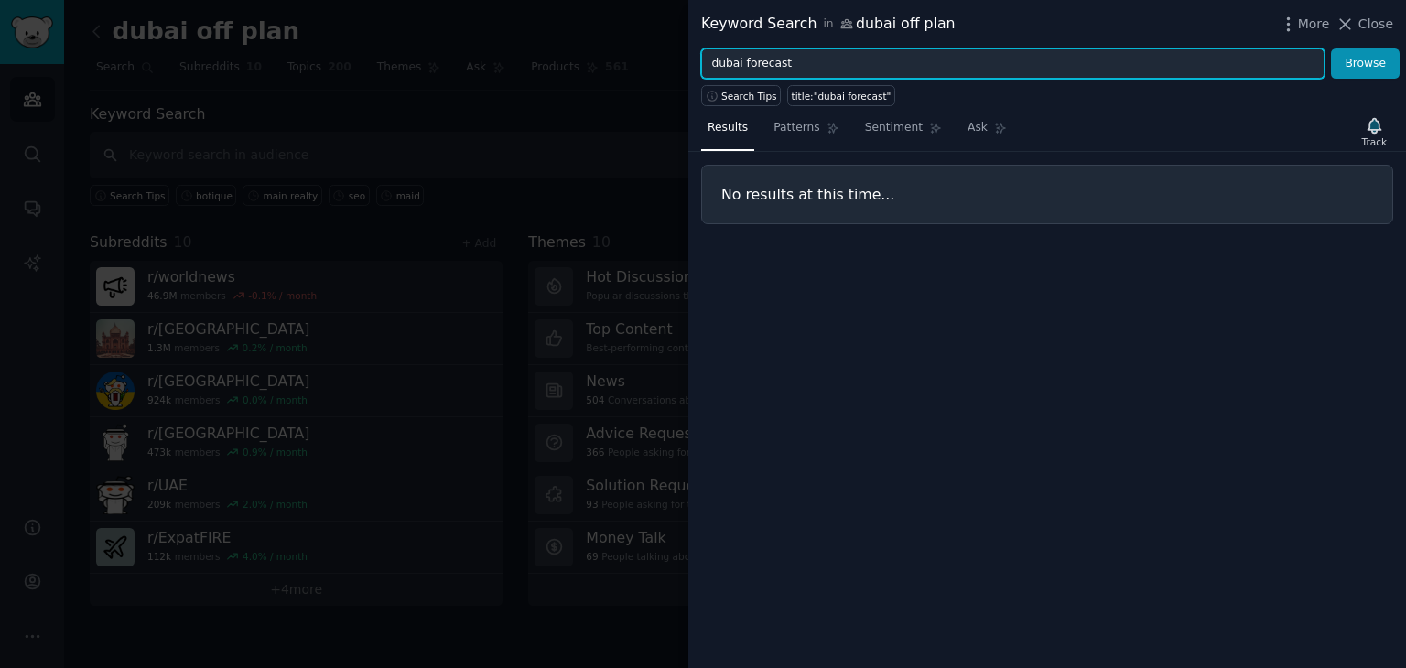
drag, startPoint x: 742, startPoint y: 61, endPoint x: 690, endPoint y: 63, distance: 51.3
click at [690, 63] on div "dubai forecast Browse" at bounding box center [1047, 64] width 718 height 31
click at [1331, 49] on button "Browse" at bounding box center [1365, 64] width 69 height 31
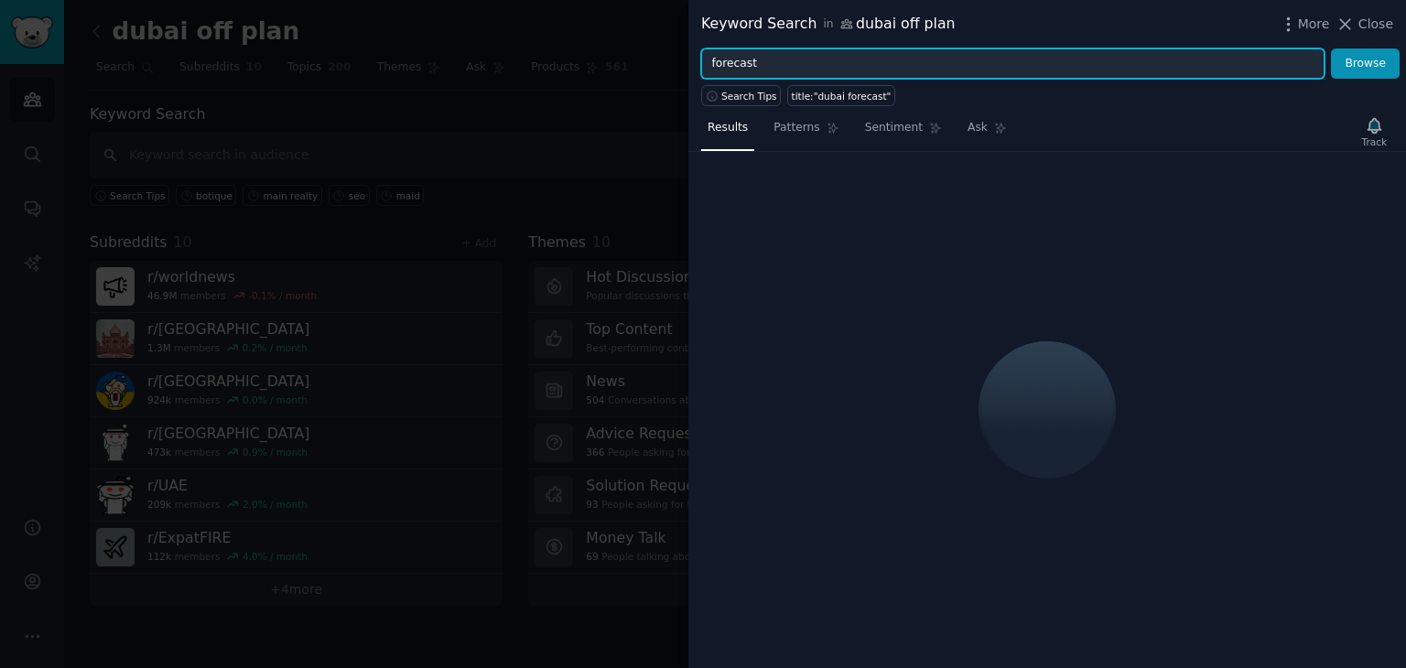
type input "forecast"
click at [1331, 49] on button "Browse" at bounding box center [1365, 64] width 69 height 31
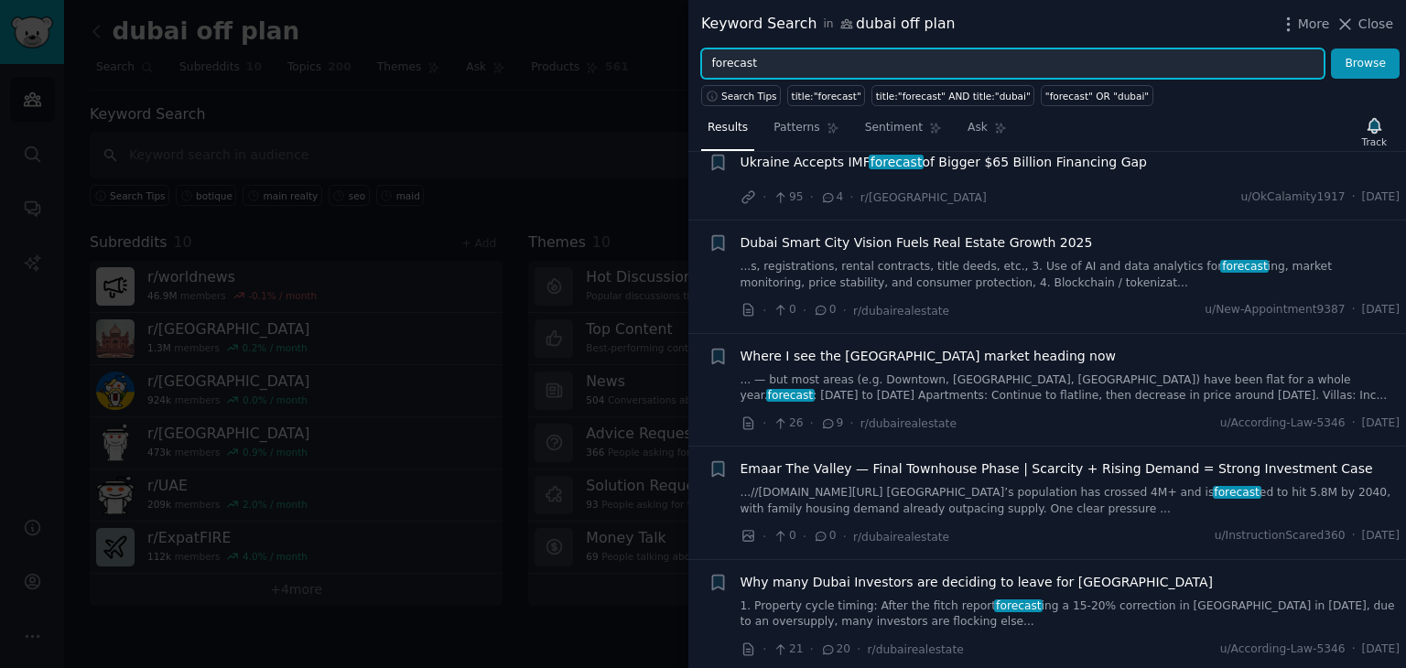
scroll to position [706, 0]
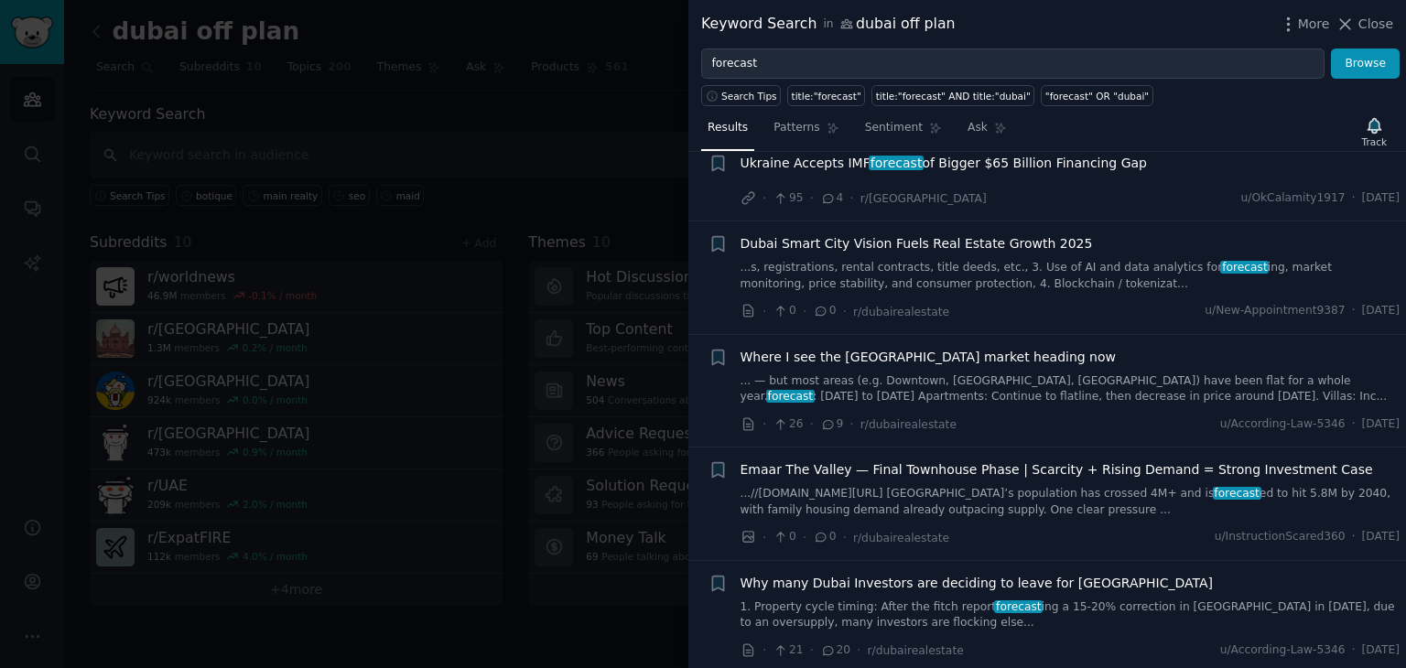
click at [505, 33] on div at bounding box center [703, 334] width 1406 height 668
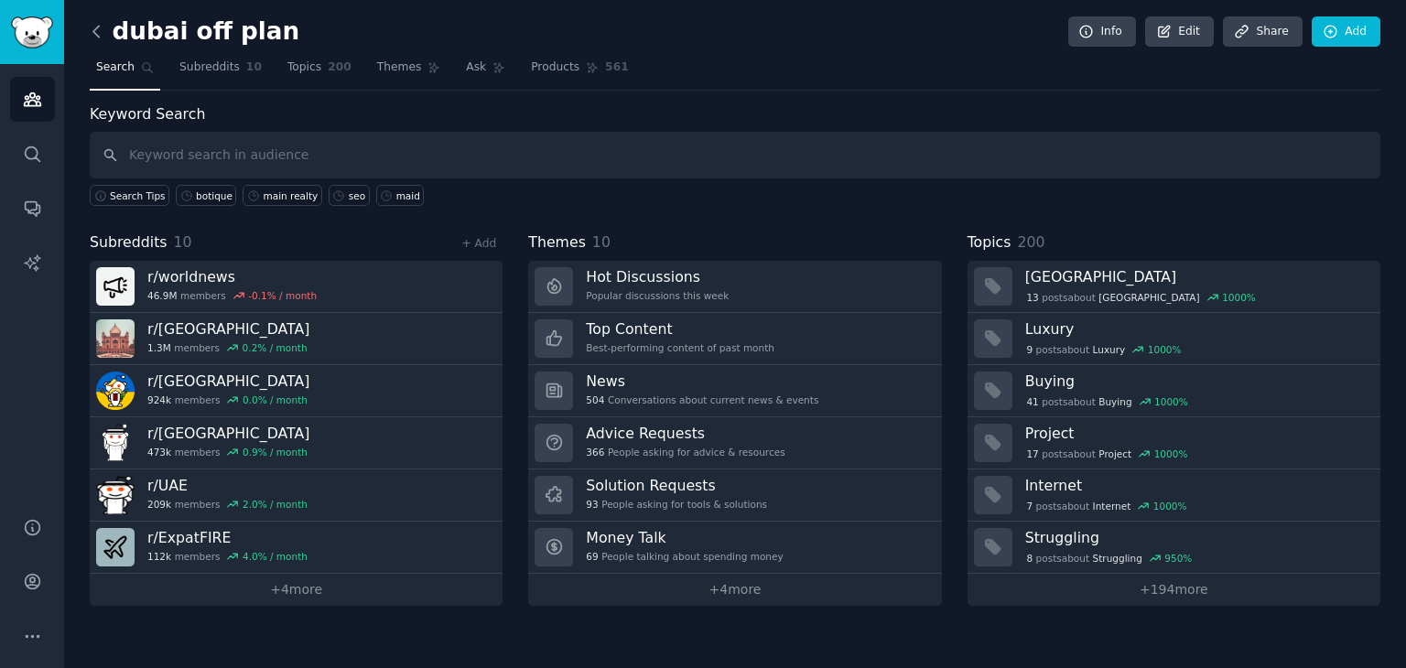
click at [91, 30] on icon at bounding box center [96, 31] width 19 height 19
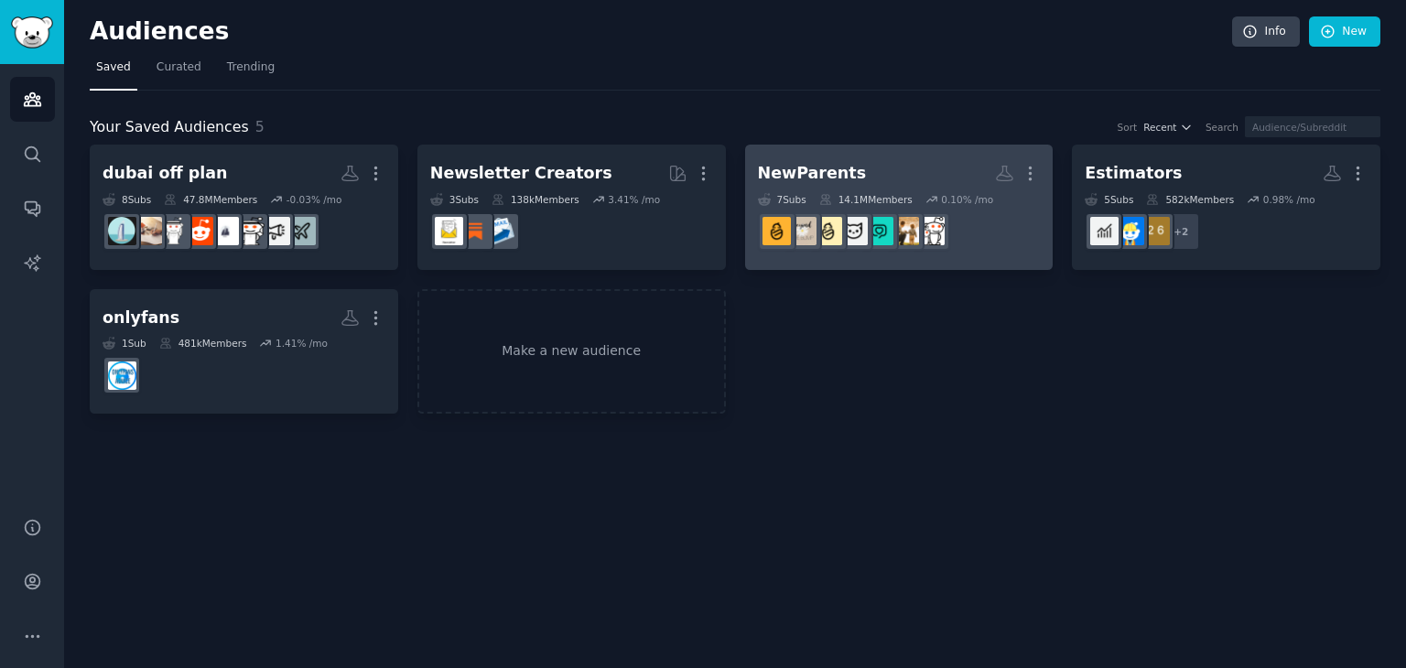
click at [883, 188] on h2 "NewParents More" at bounding box center [899, 173] width 283 height 32
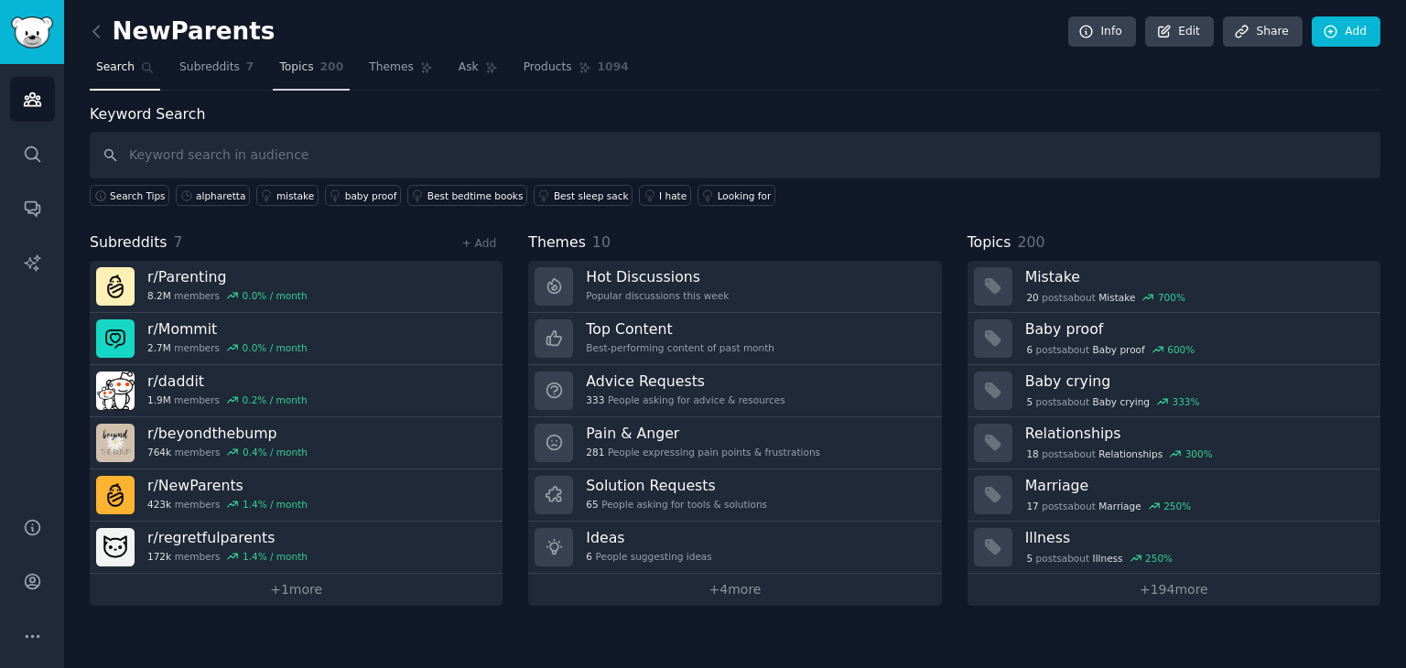
click at [299, 68] on span "Topics" at bounding box center [296, 68] width 34 height 16
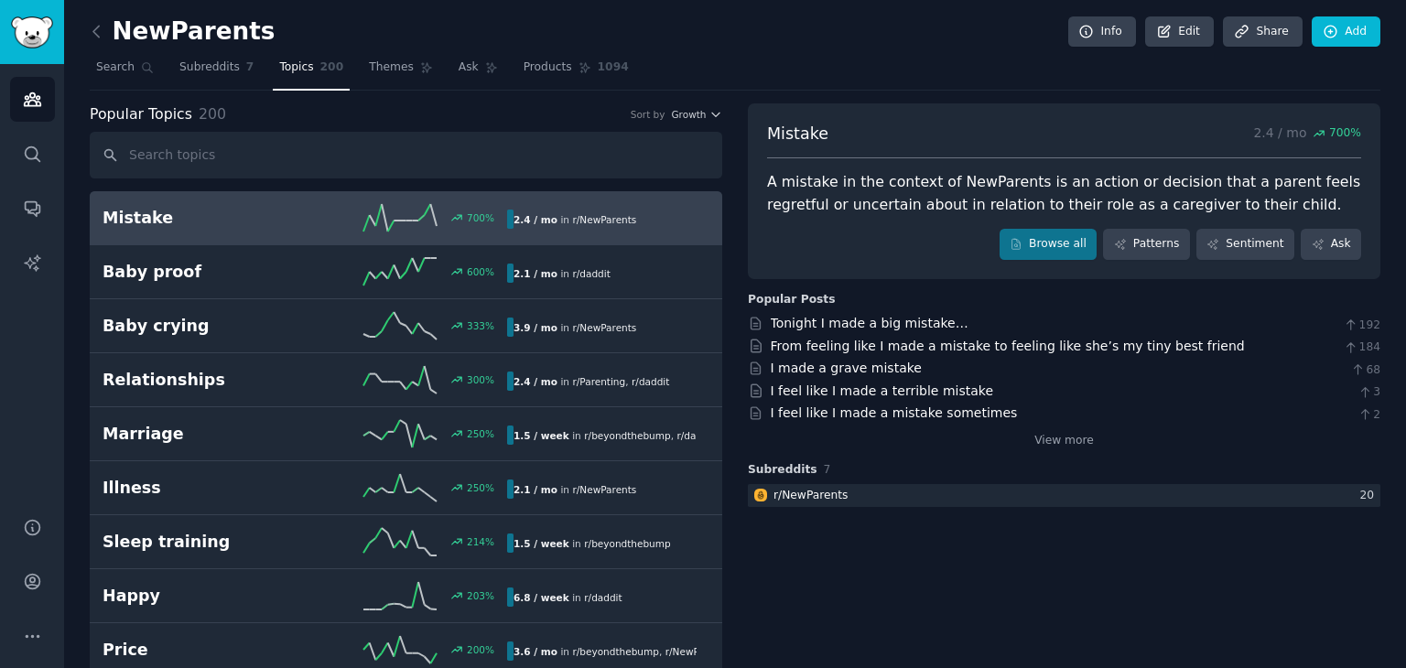
click at [114, 32] on h2 "NewParents" at bounding box center [182, 31] width 185 height 29
click at [114, 70] on span "Search" at bounding box center [115, 68] width 38 height 16
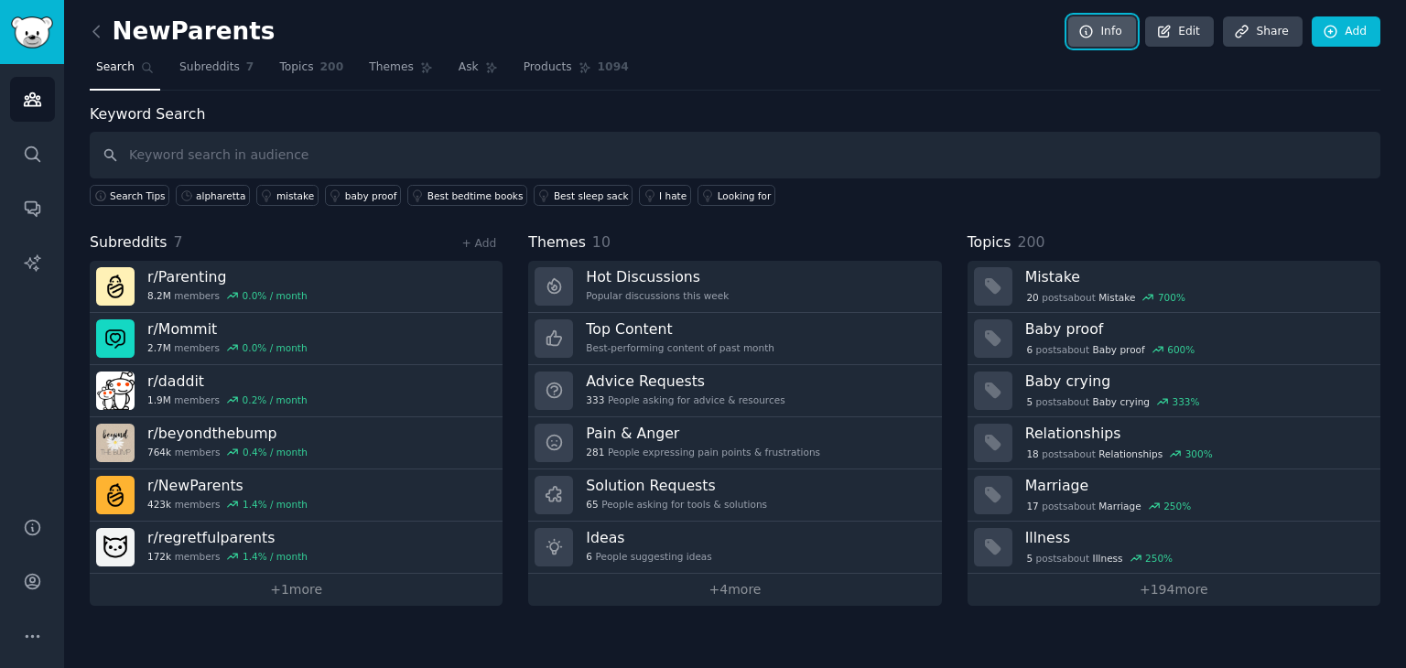
click at [1110, 17] on link "Info" at bounding box center [1102, 31] width 68 height 31
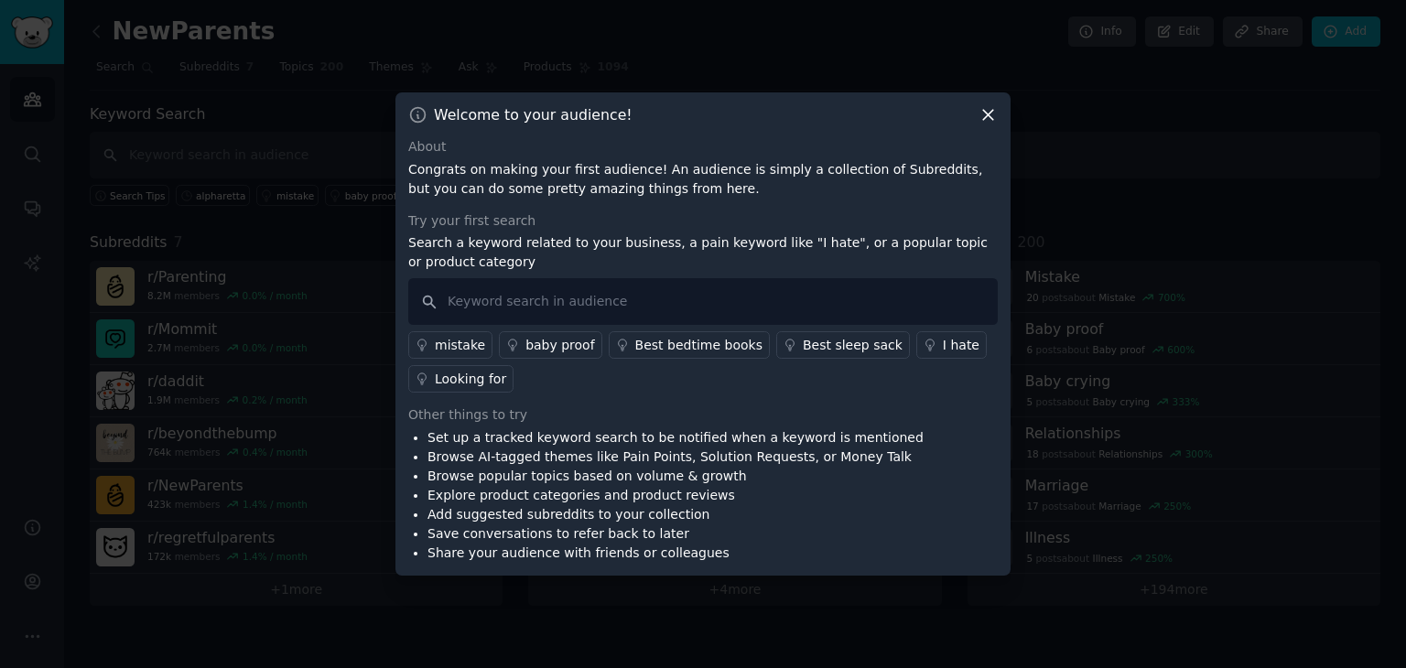
click at [989, 119] on icon at bounding box center [988, 114] width 19 height 19
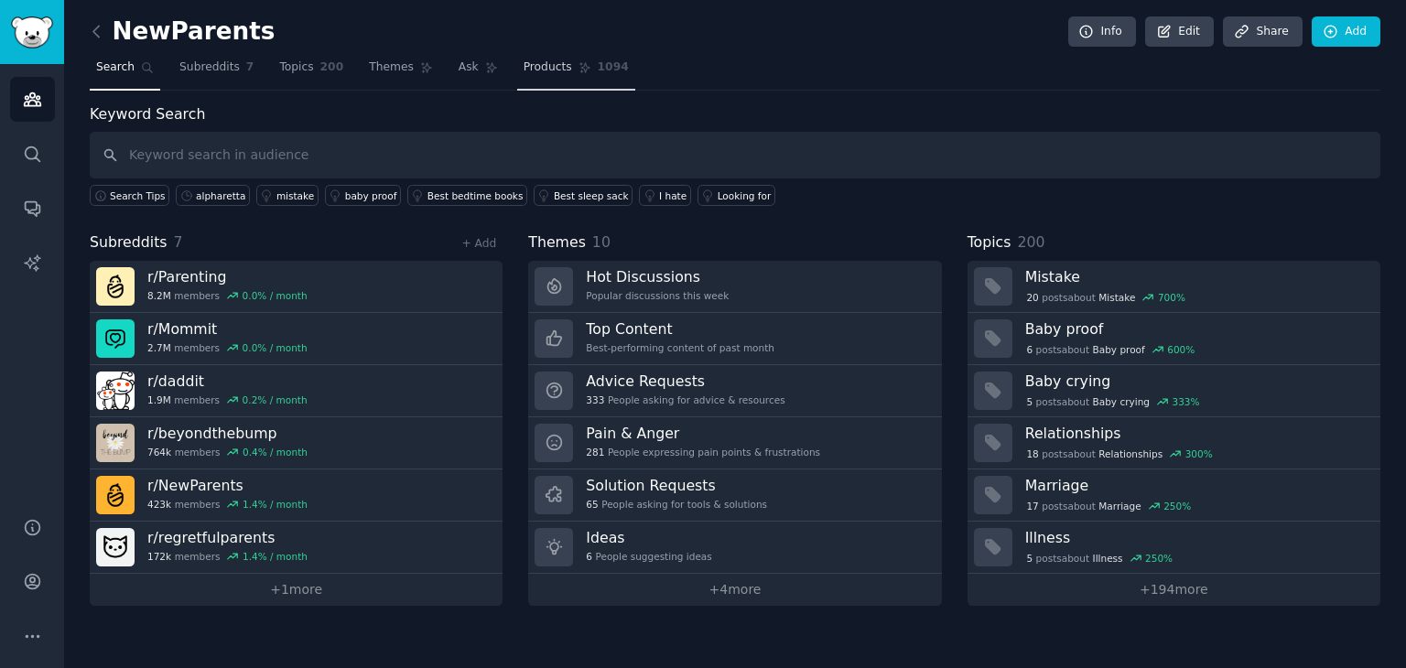
click at [542, 70] on span "Products" at bounding box center [548, 68] width 49 height 16
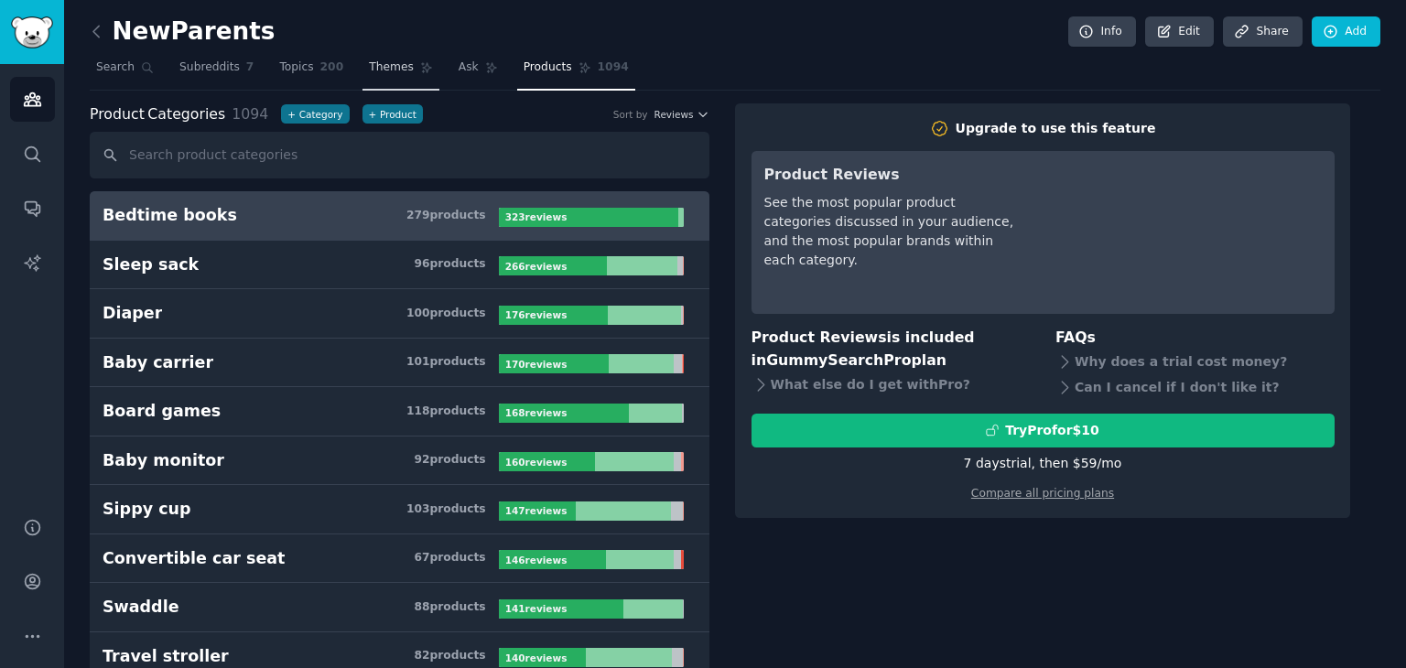
click at [366, 75] on link "Themes" at bounding box center [401, 72] width 77 height 38
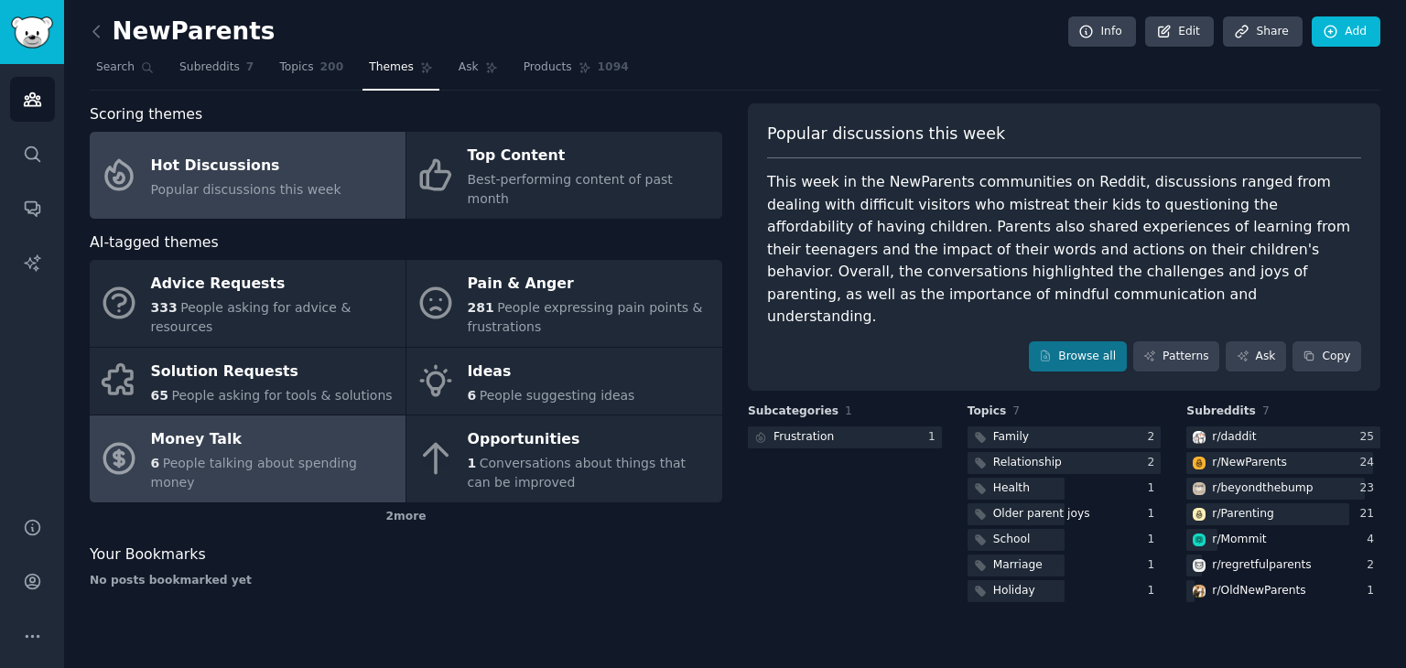
click at [287, 426] on div "Money Talk" at bounding box center [273, 440] width 245 height 29
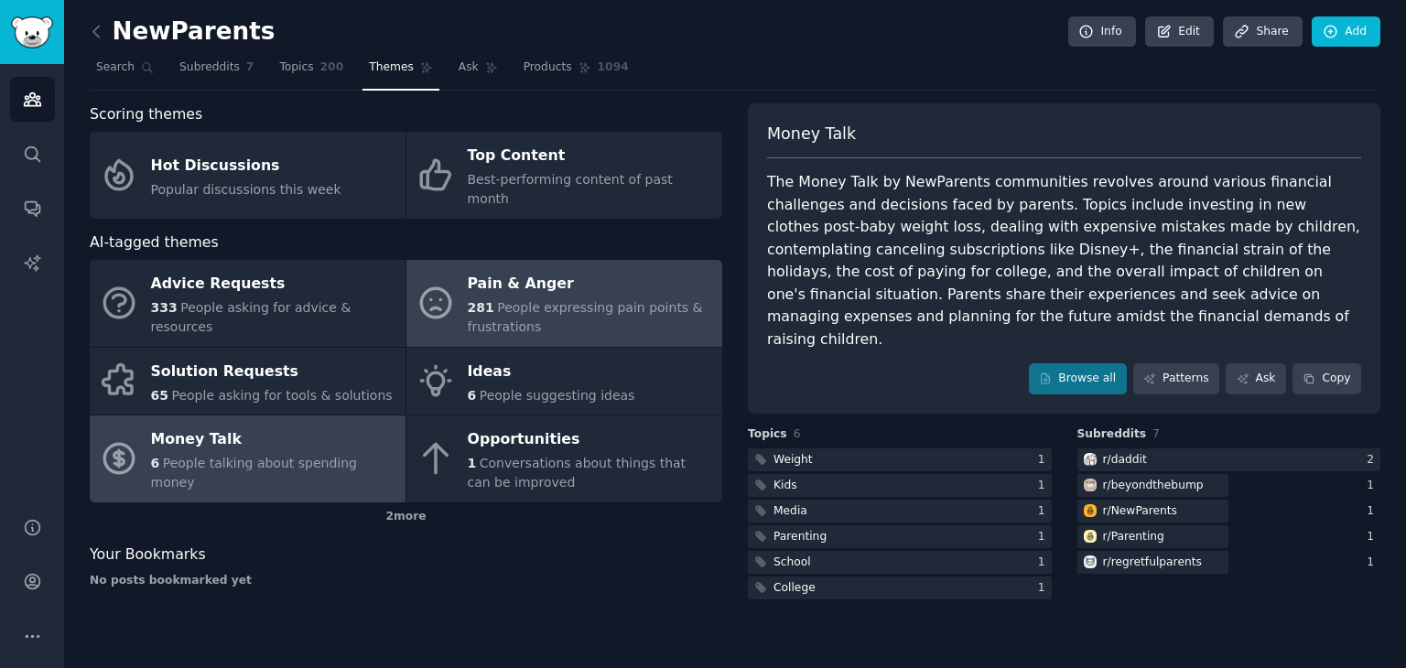
click at [597, 306] on div "281 People expressing pain points & frustrations" at bounding box center [590, 317] width 245 height 38
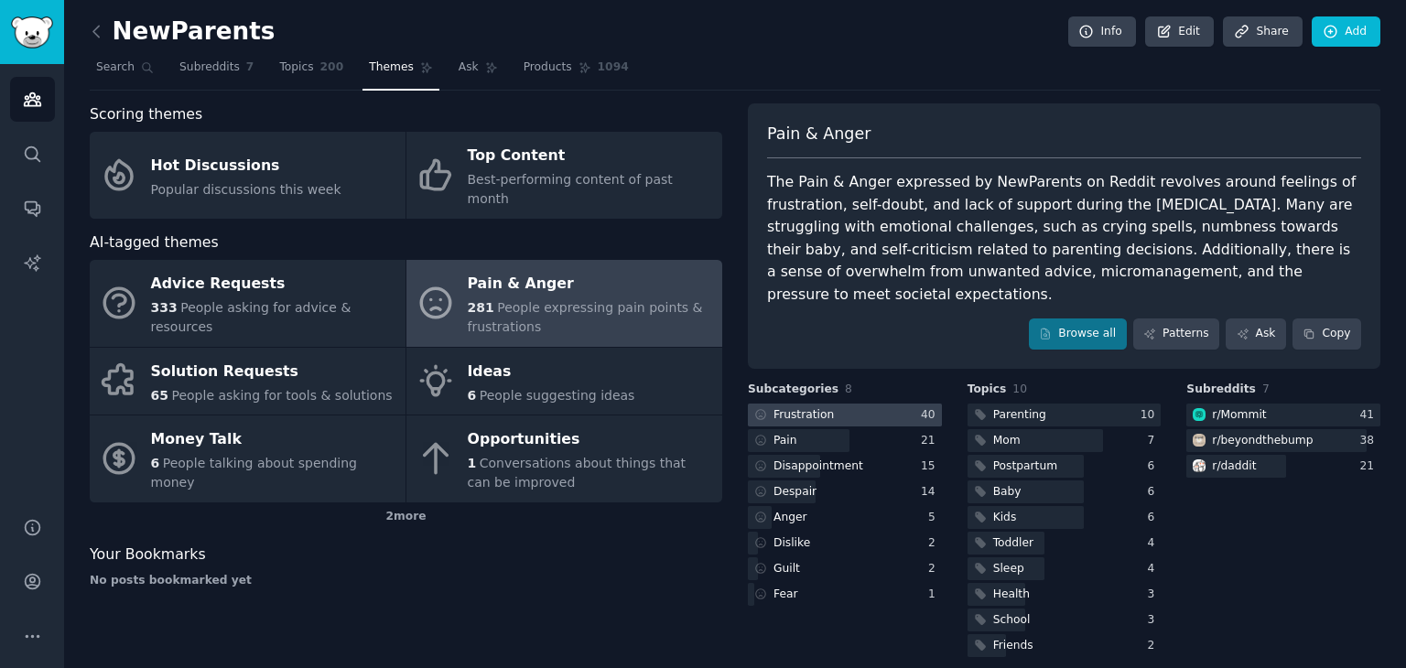
click at [852, 404] on div at bounding box center [845, 415] width 194 height 23
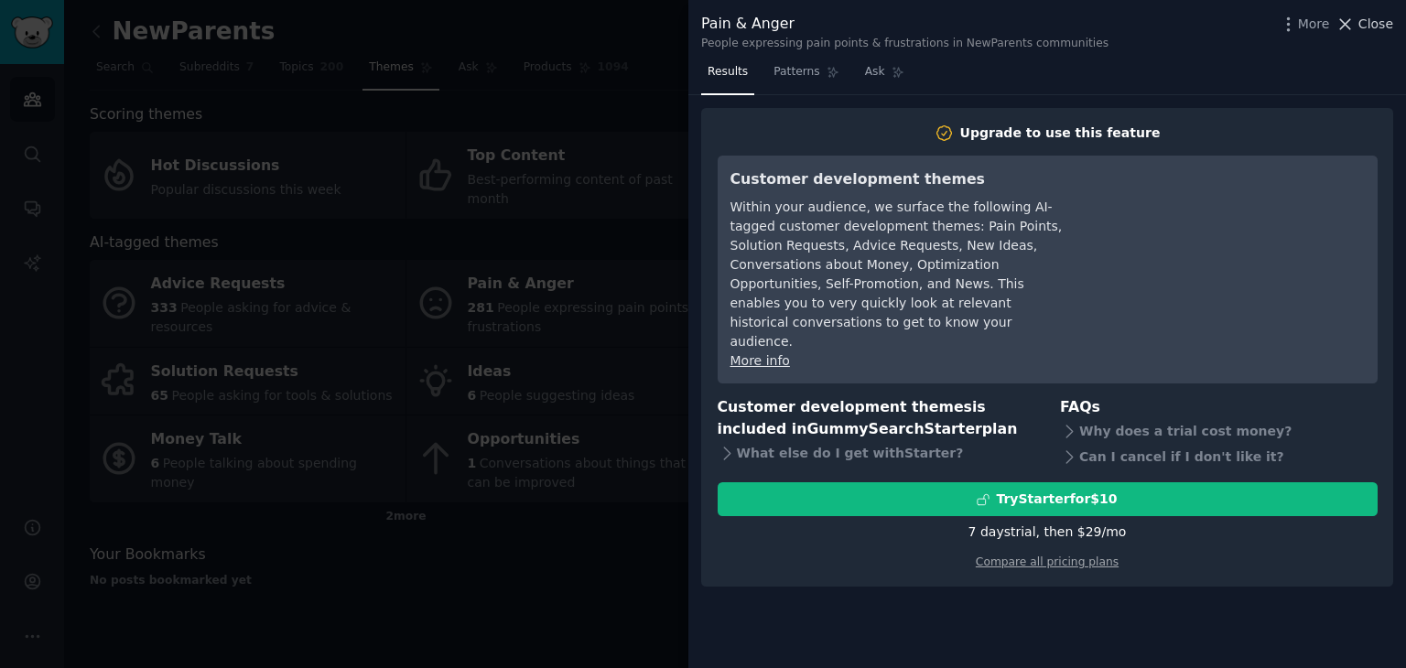
click at [1361, 23] on button "Close" at bounding box center [1365, 24] width 58 height 19
